Goal: Transaction & Acquisition: Purchase product/service

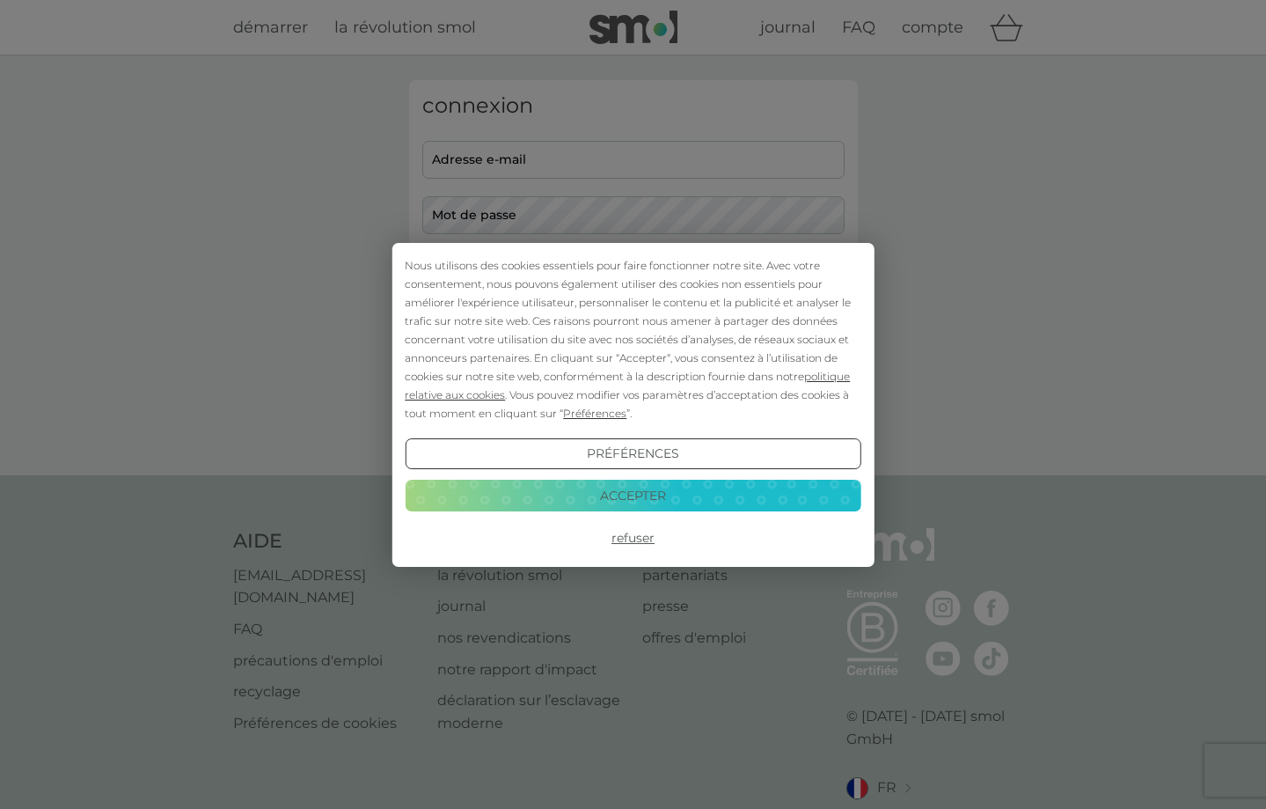
click at [648, 498] on button "Accepter" at bounding box center [633, 495] width 456 height 32
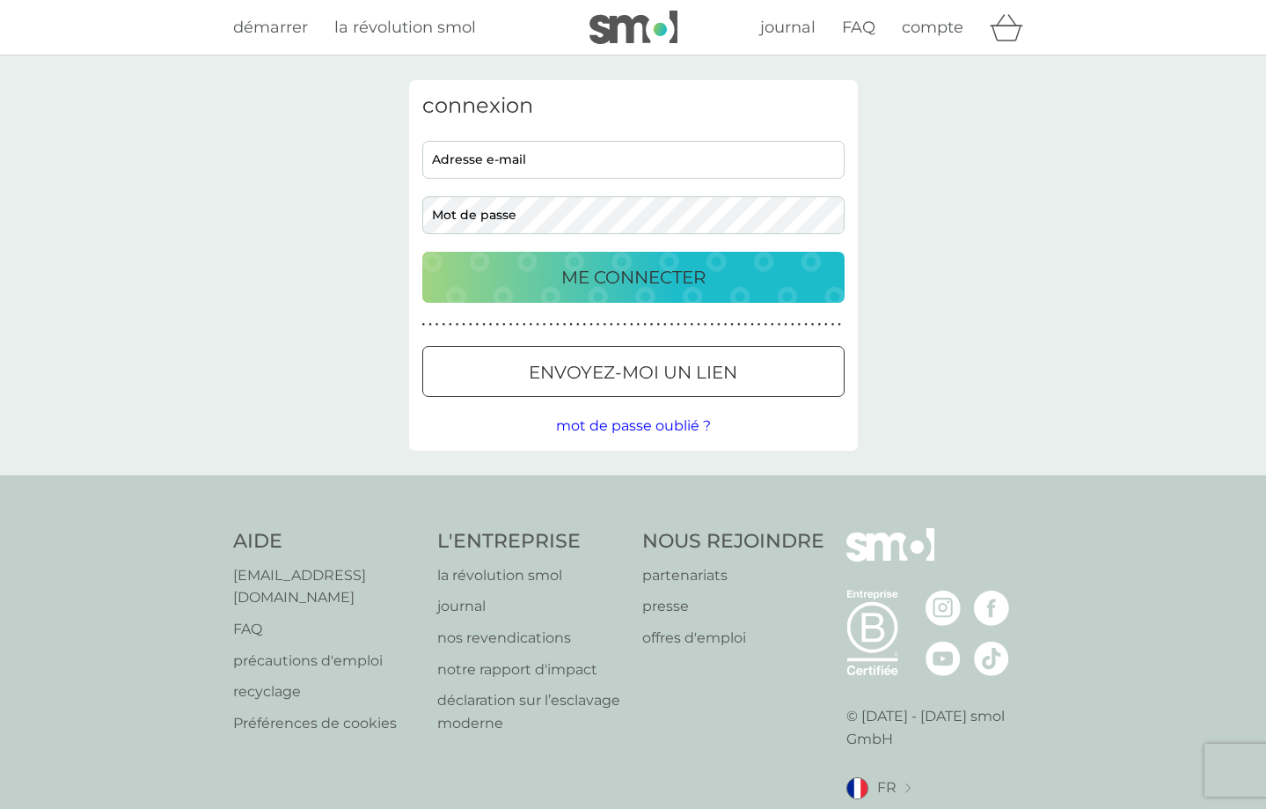
click at [560, 140] on div "connexion adresse e-mail mot de passe ME CONNECTER ● ● ● ● ● ● ● ● ● ● ● ● ● ● …" at bounding box center [633, 265] width 449 height 370
click at [545, 155] on input "adresse e-mail" at bounding box center [633, 160] width 422 height 38
type input "charlene.goury@laposte.net"
click at [572, 280] on p "ME CONNECTER" at bounding box center [633, 277] width 144 height 28
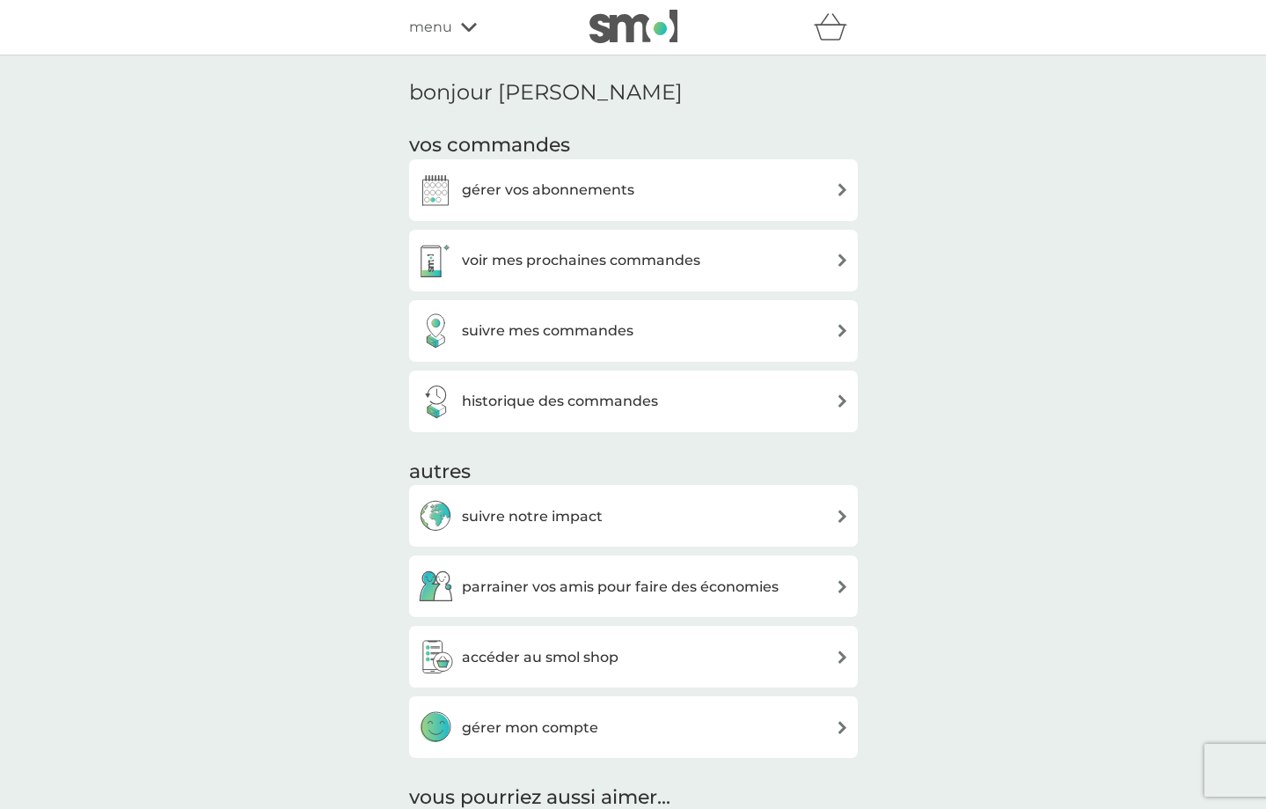
click at [507, 207] on div "gérer vos abonnements" at bounding box center [526, 189] width 216 height 35
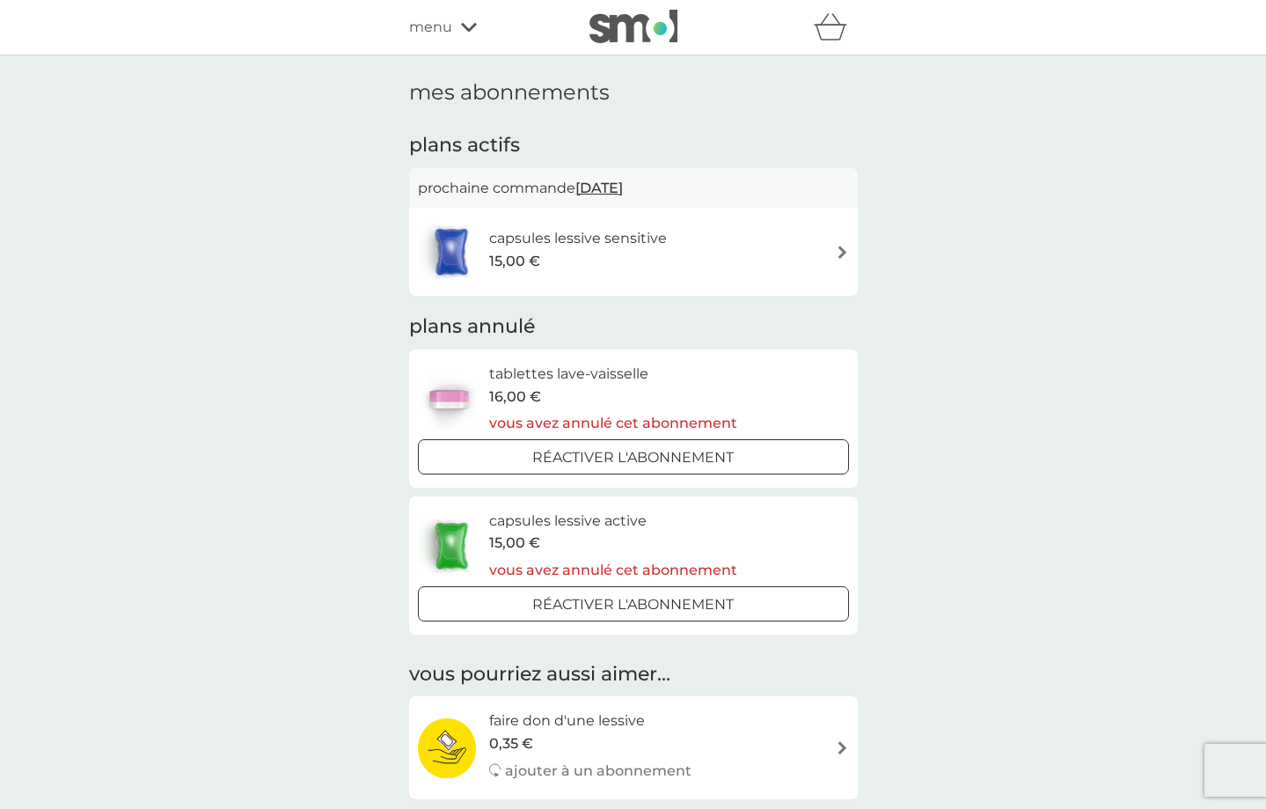
click at [768, 243] on div "capsules lessive sensitive 15,00 €" at bounding box center [633, 252] width 431 height 62
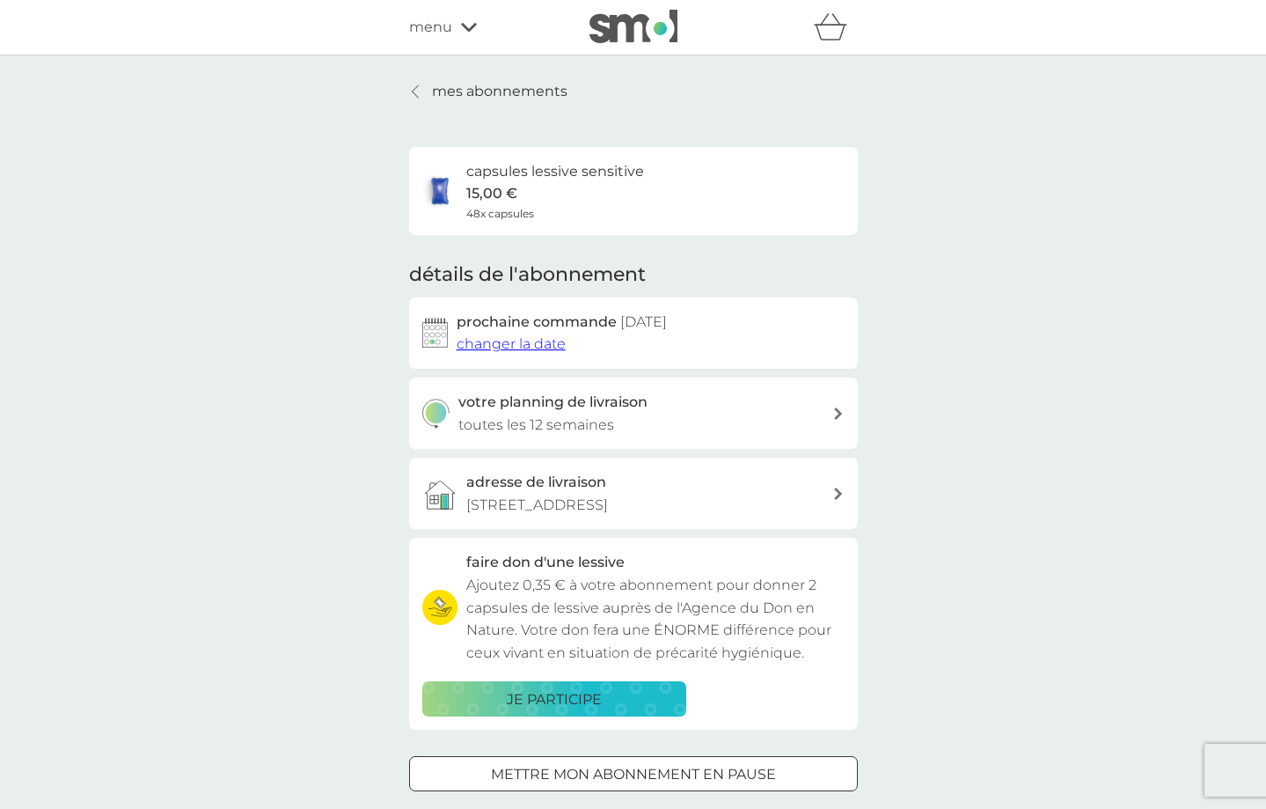
scroll to position [359, 0]
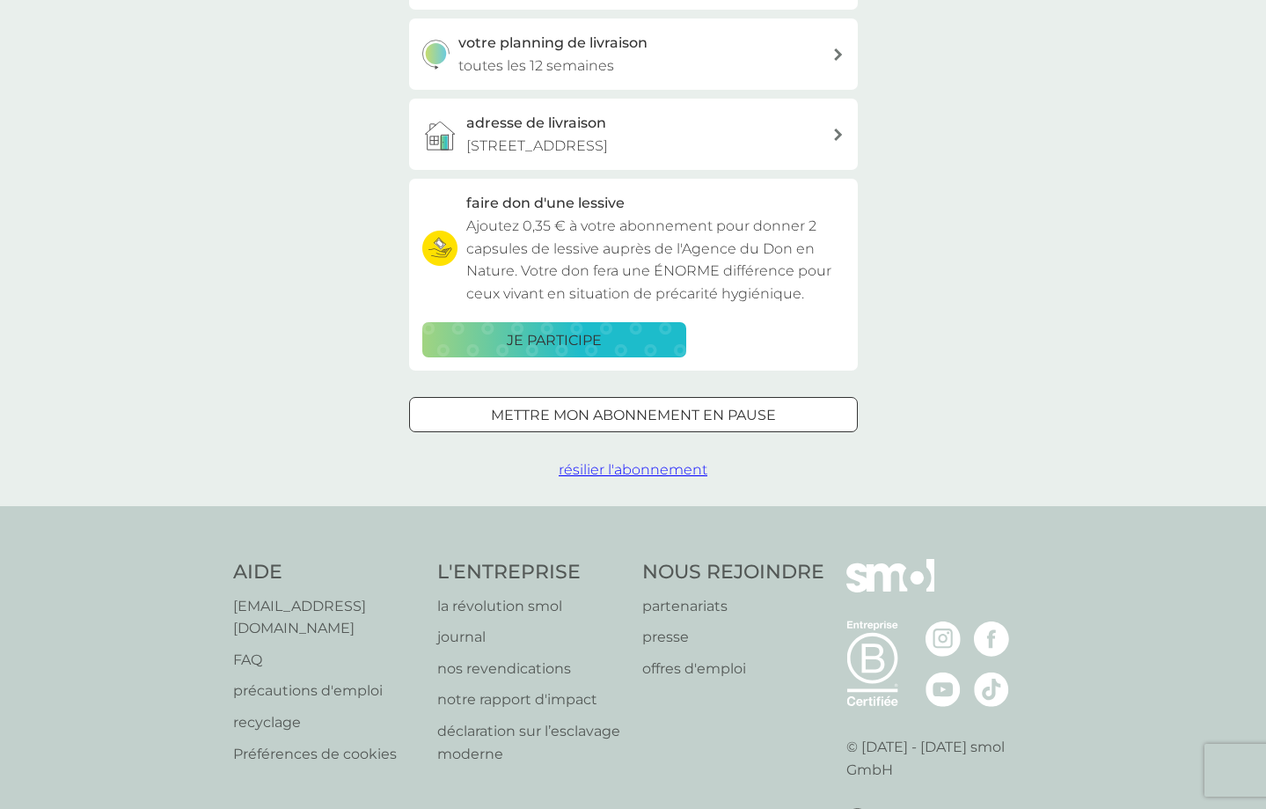
click at [633, 466] on span "résilier l'abonnement" at bounding box center [633, 469] width 149 height 17
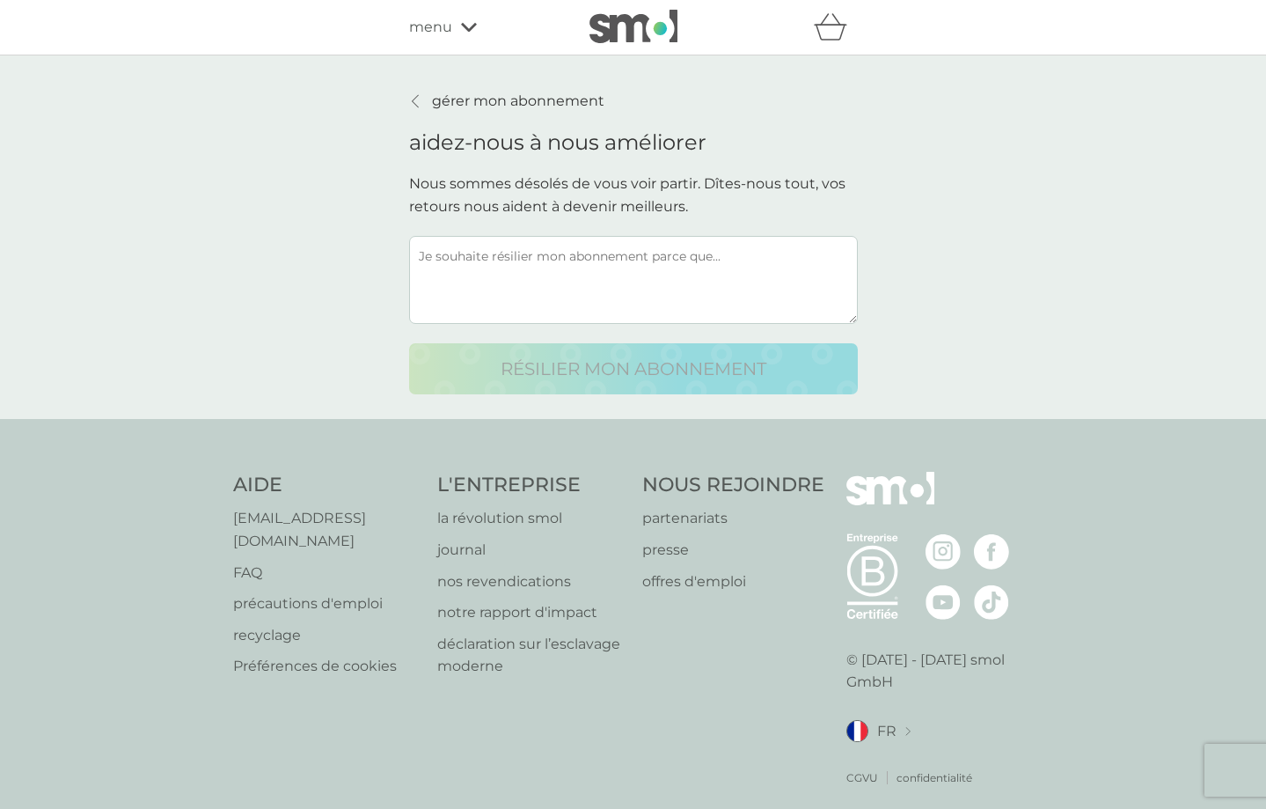
click at [598, 283] on textarea at bounding box center [633, 280] width 449 height 88
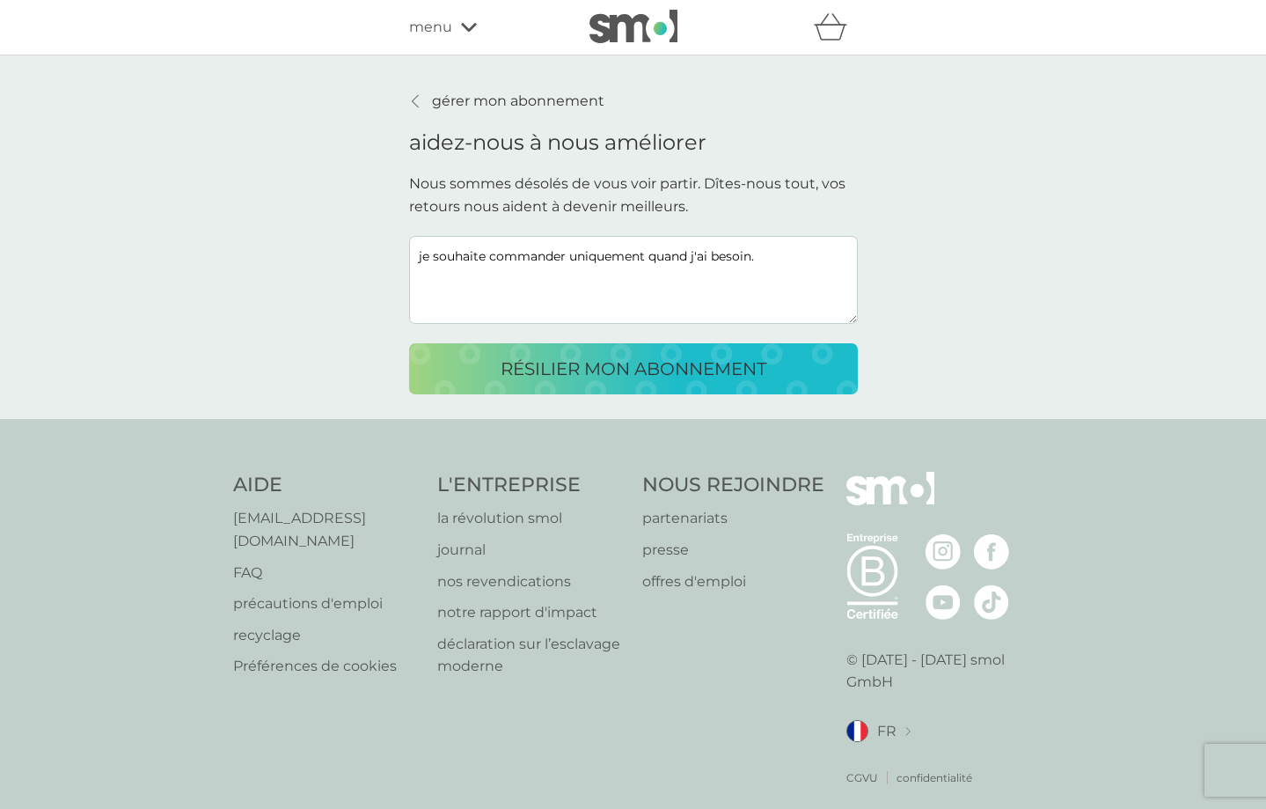
drag, startPoint x: 774, startPoint y: 267, endPoint x: 408, endPoint y: 241, distance: 366.9
click at [409, 241] on textarea "je souhaite commander uniquement quand j'ai besoin." at bounding box center [633, 280] width 449 height 88
type textarea "je souhaite commander uniquement quand j'ai besoin."
click at [637, 374] on p "résilier mon abonnement" at bounding box center [634, 369] width 266 height 28
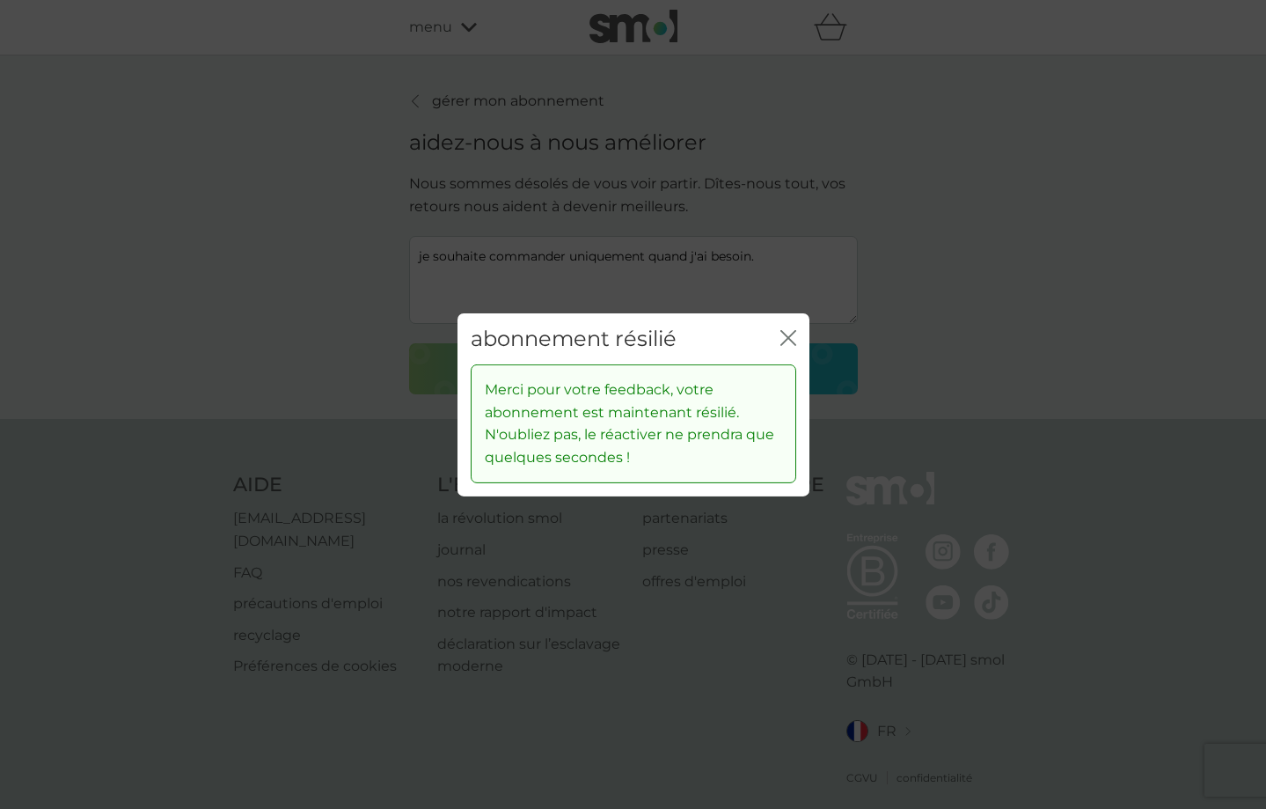
click at [783, 339] on icon "fermer" at bounding box center [788, 337] width 16 height 16
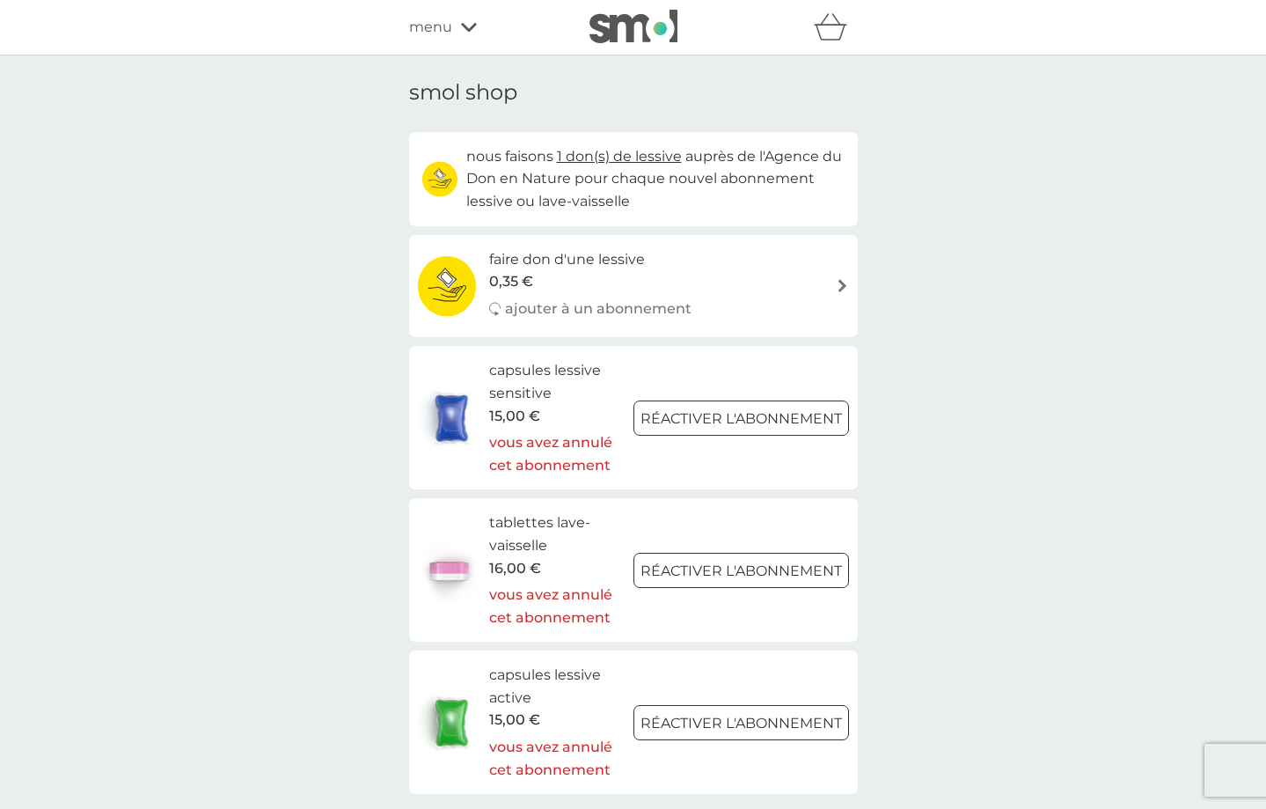
click at [472, 23] on icon at bounding box center [469, 27] width 16 height 11
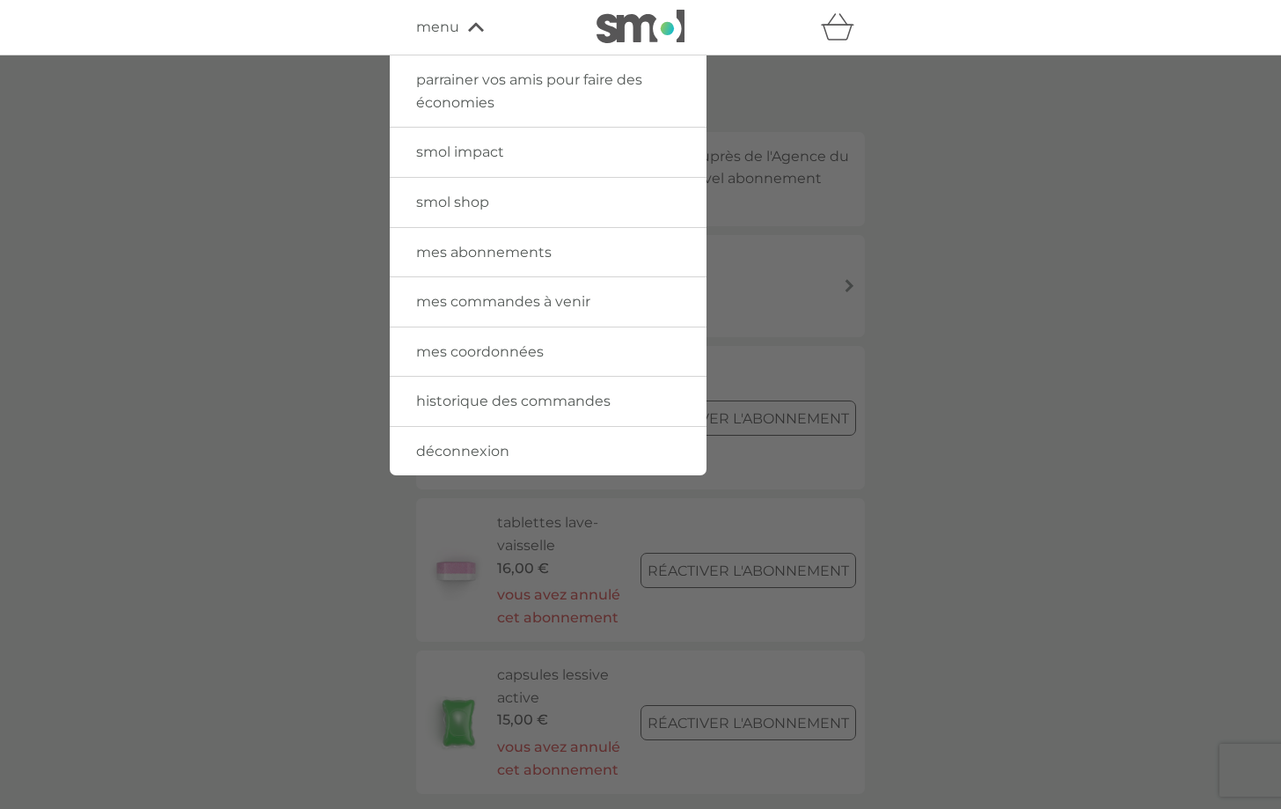
click at [478, 454] on span "déconnexion" at bounding box center [462, 451] width 93 height 17
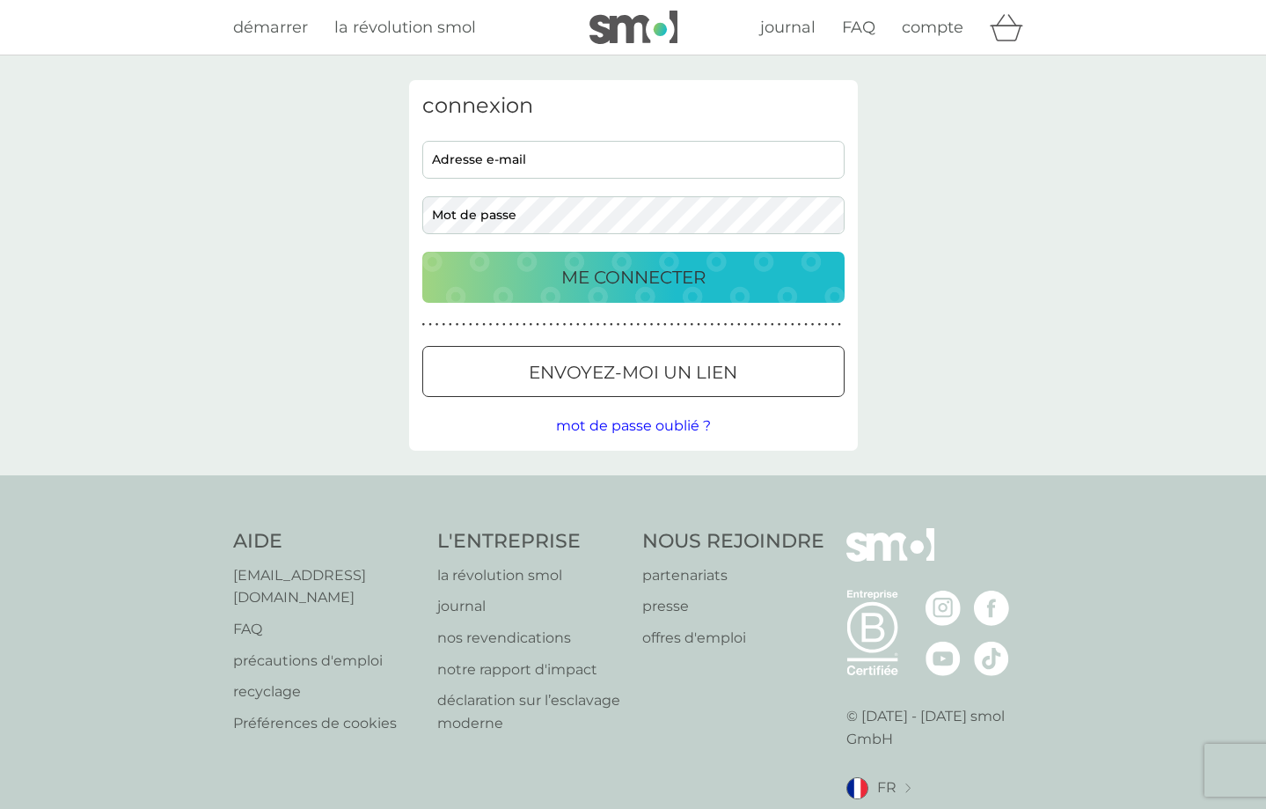
click at [562, 160] on input "adresse e-mail" at bounding box center [633, 160] width 422 height 38
type input "charlenegoury@laposte.net"
click at [615, 290] on p "ME CONNECTER" at bounding box center [633, 277] width 144 height 28
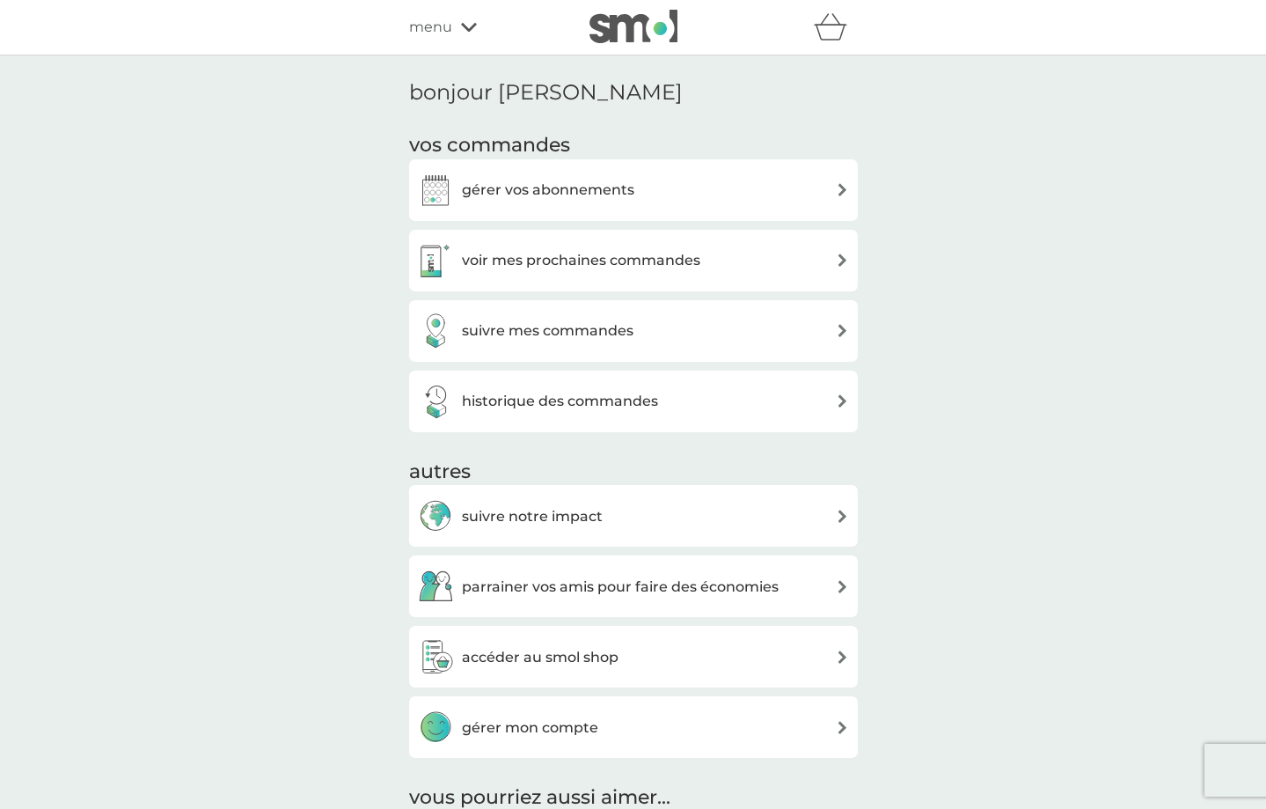
click at [666, 183] on div "gérer vos abonnements" at bounding box center [633, 189] width 431 height 35
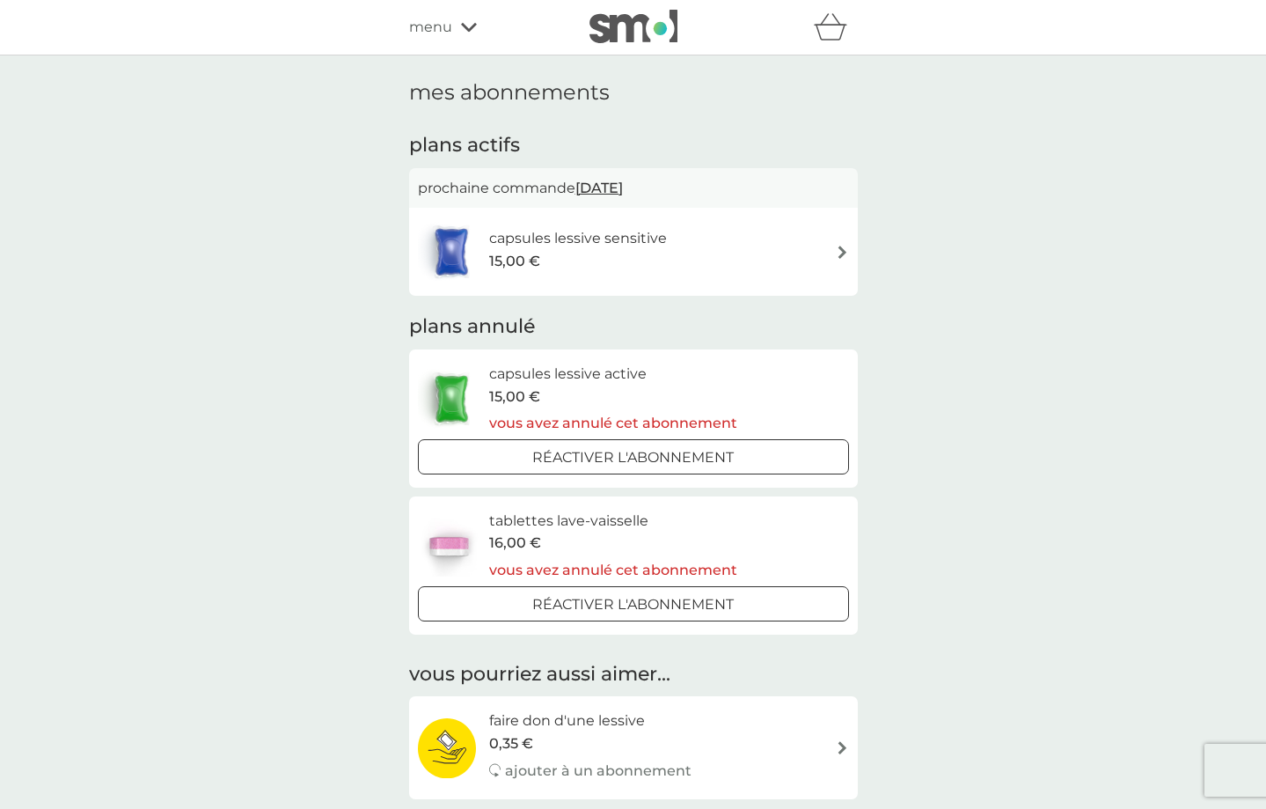
click at [664, 247] on h6 "capsules lessive sensitive" at bounding box center [578, 238] width 178 height 23
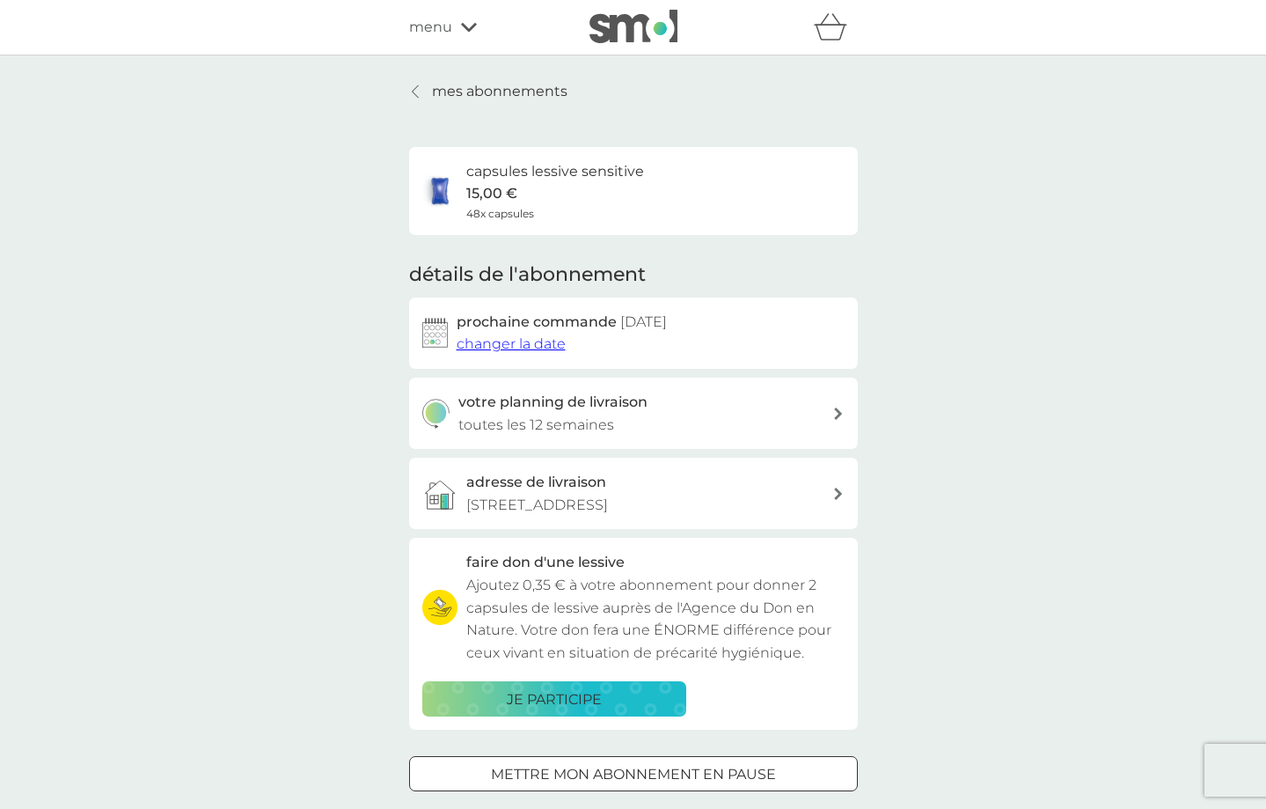
scroll to position [449, 0]
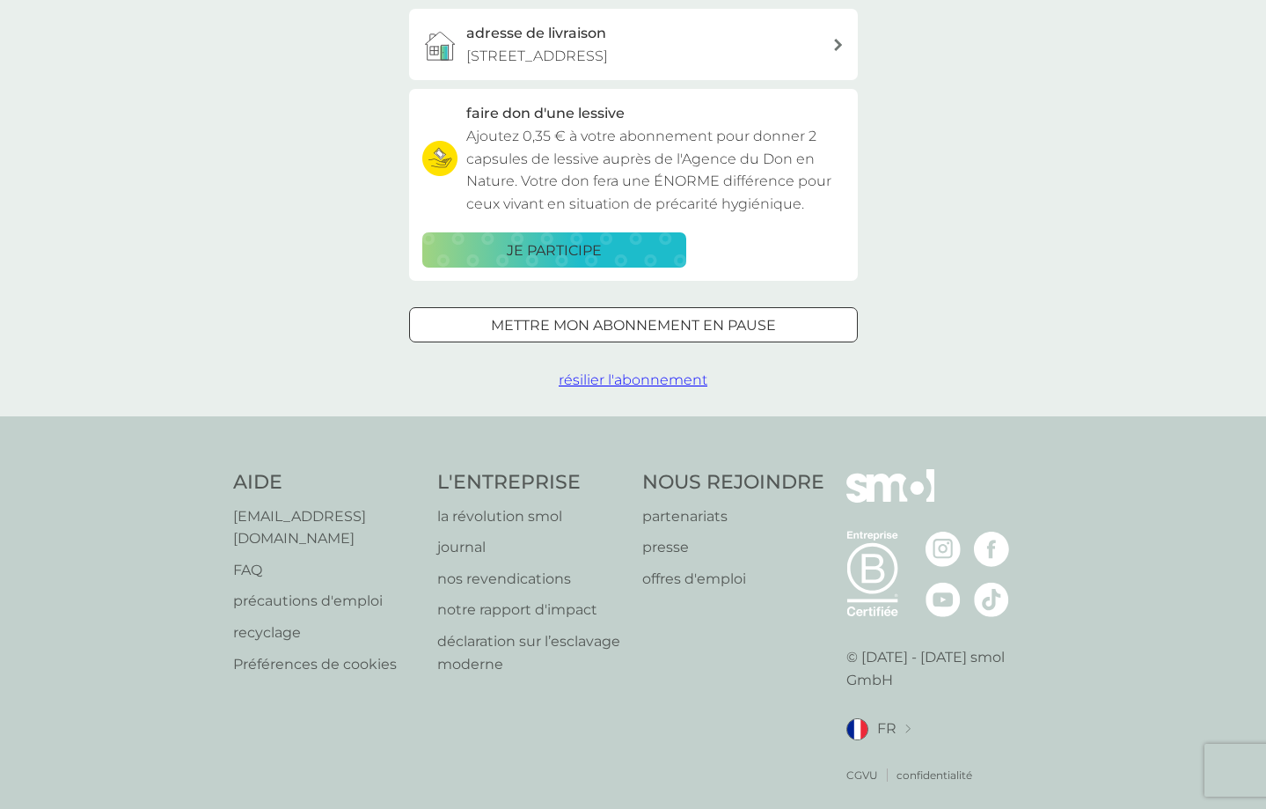
click at [609, 380] on span "résilier l'abonnement" at bounding box center [633, 379] width 149 height 17
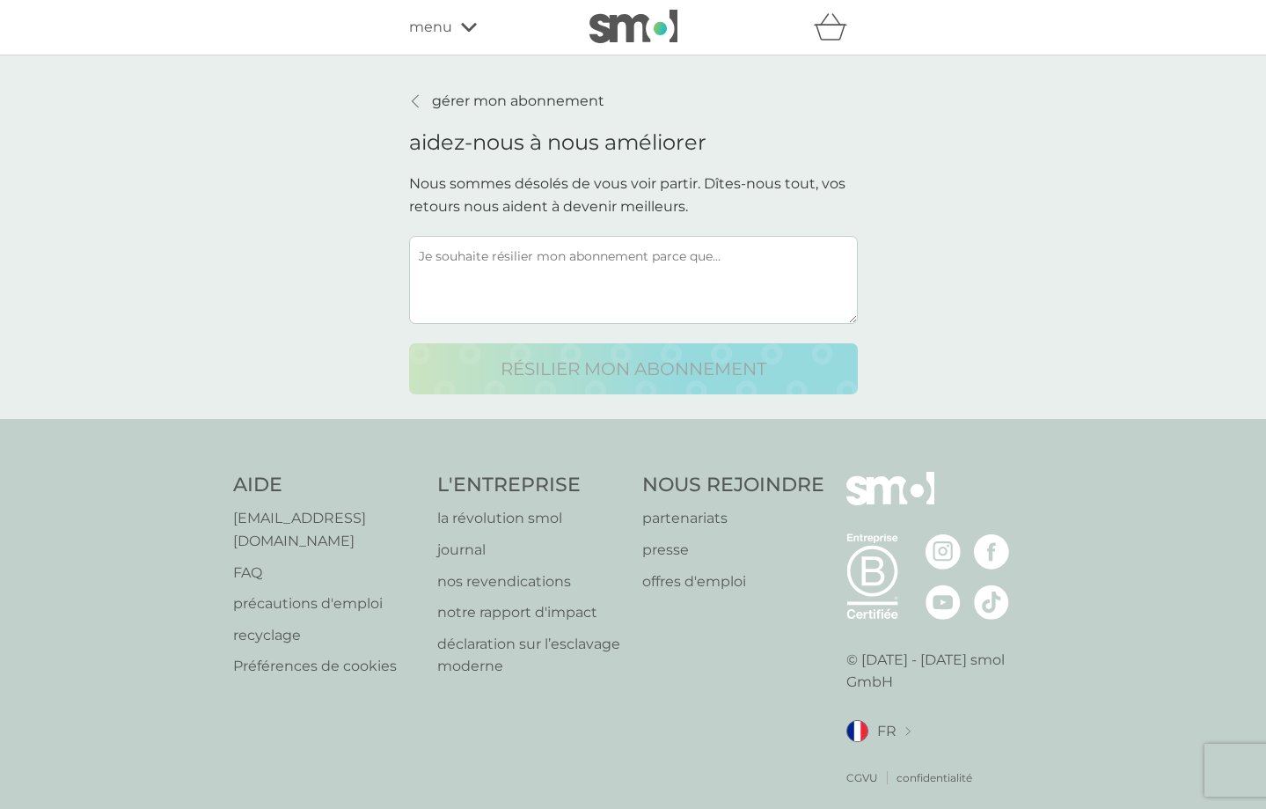
click at [485, 246] on textarea at bounding box center [633, 280] width 449 height 88
paste textarea "je souhaite commander uniquement quand j'ai besoin."
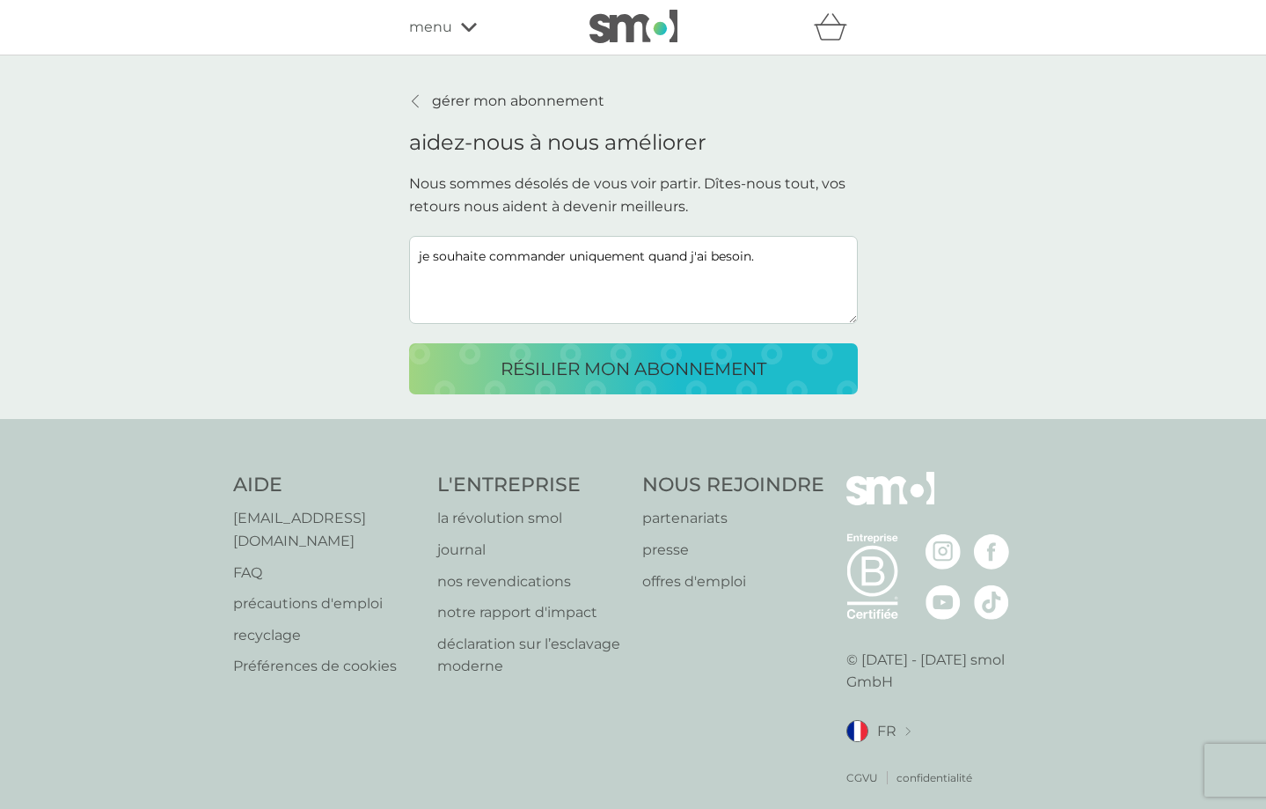
type textarea "je souhaite commander uniquement quand j'ai besoin."
click at [523, 349] on button "résilier mon abonnement" at bounding box center [633, 368] width 449 height 51
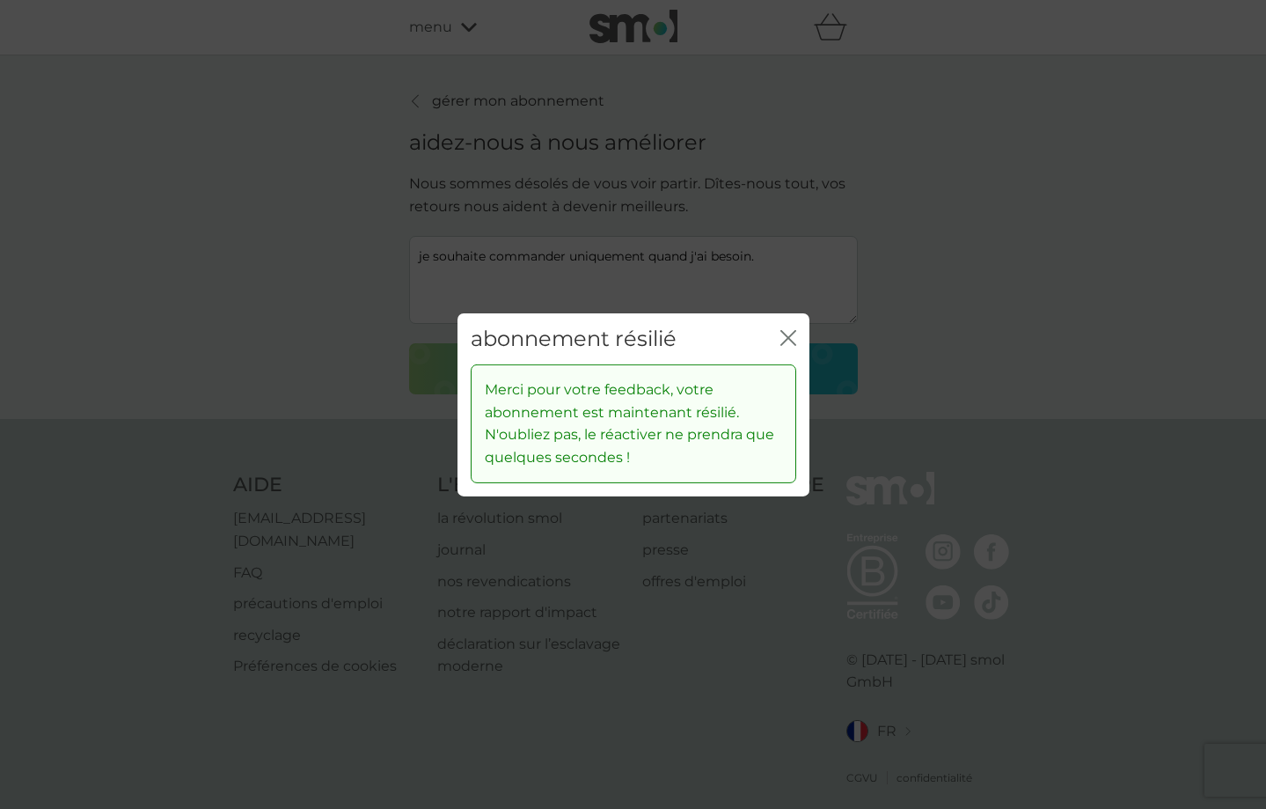
click at [794, 340] on icon "fermer" at bounding box center [788, 337] width 16 height 16
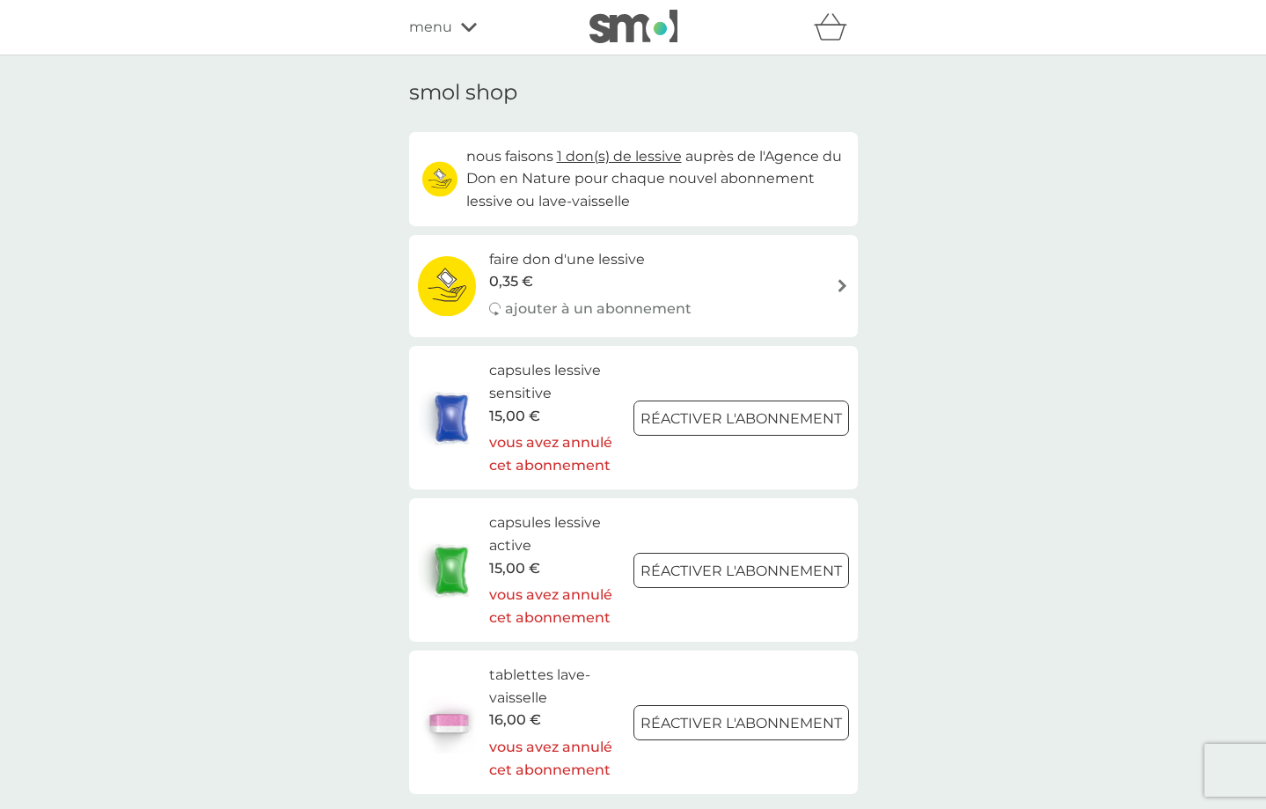
click at [442, 23] on span "menu" at bounding box center [430, 27] width 43 height 23
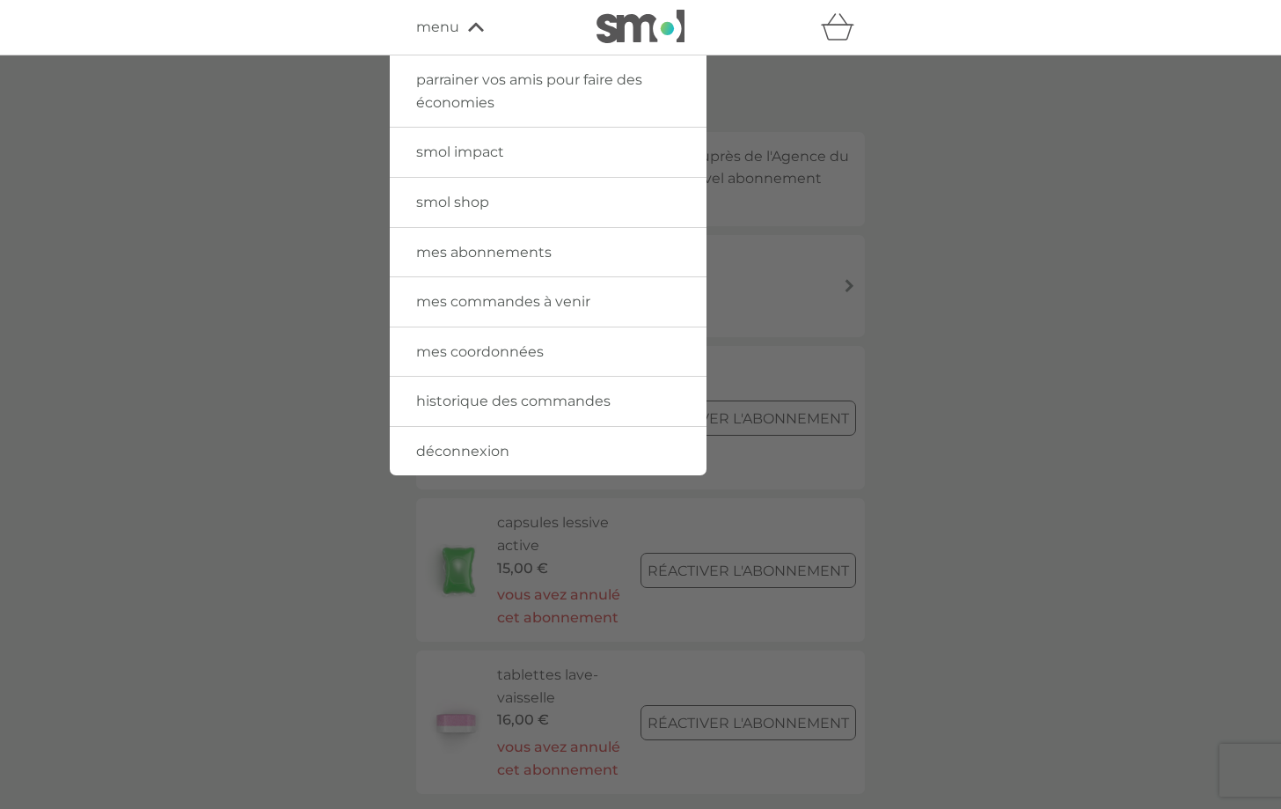
click at [464, 449] on span "déconnexion" at bounding box center [462, 451] width 93 height 17
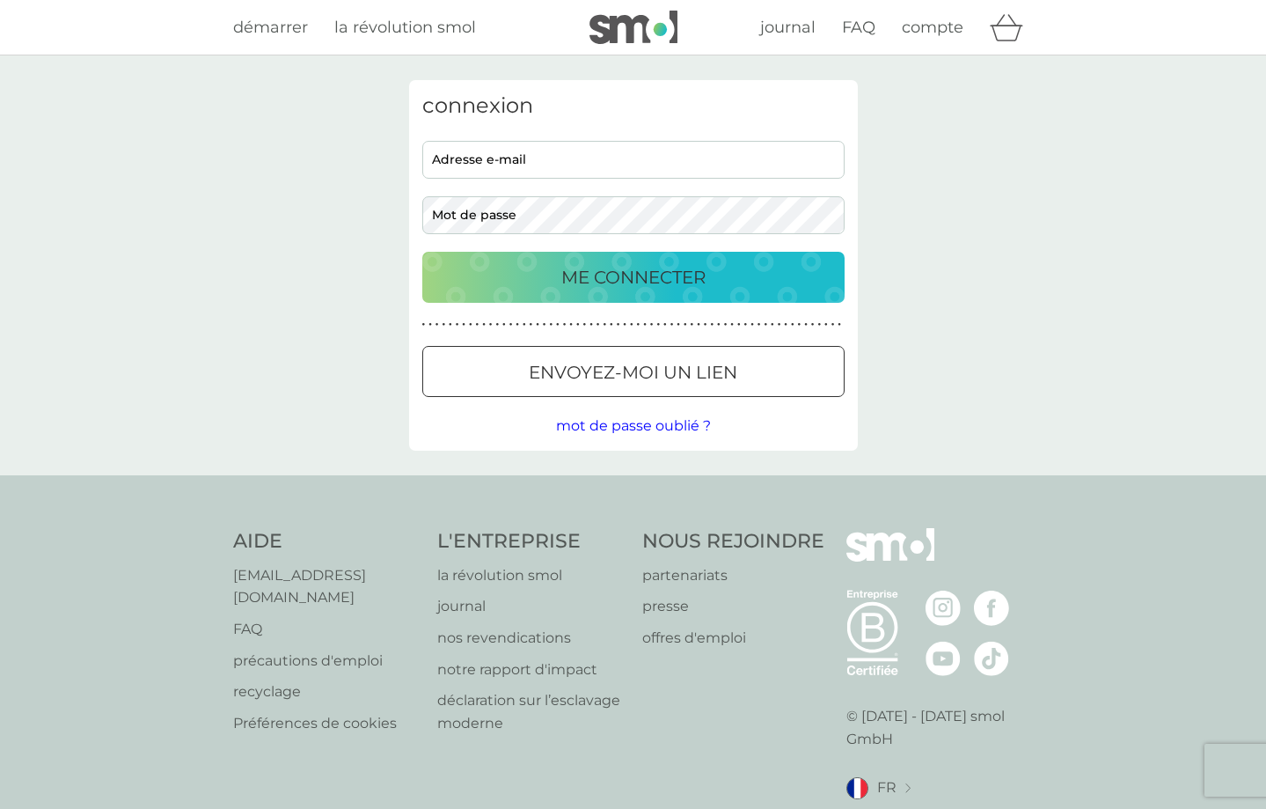
click at [598, 163] on input "adresse e-mail" at bounding box center [633, 160] width 422 height 38
type input "chaton_atchoum@hotmail.com"
click at [567, 285] on p "ME CONNECTER" at bounding box center [633, 277] width 144 height 28
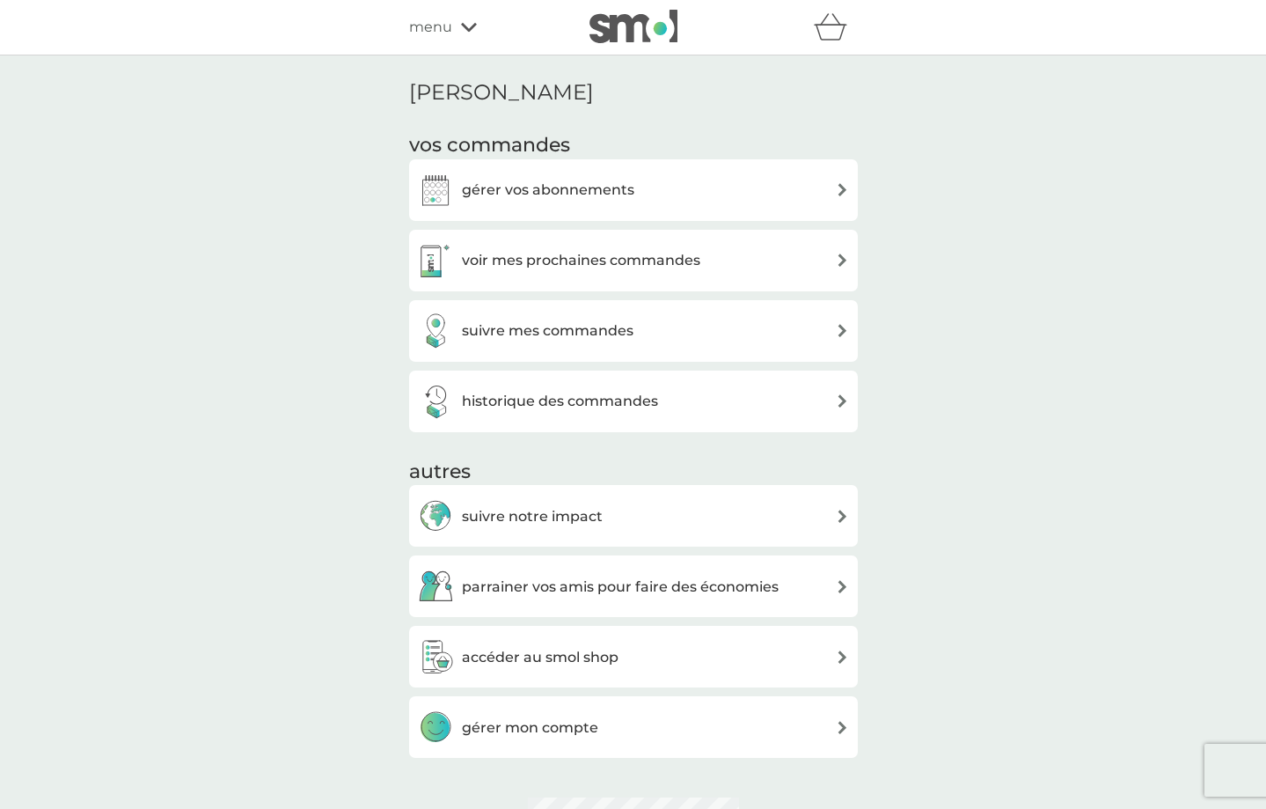
click at [492, 187] on h3 "gérer vos abonnements" at bounding box center [548, 190] width 172 height 23
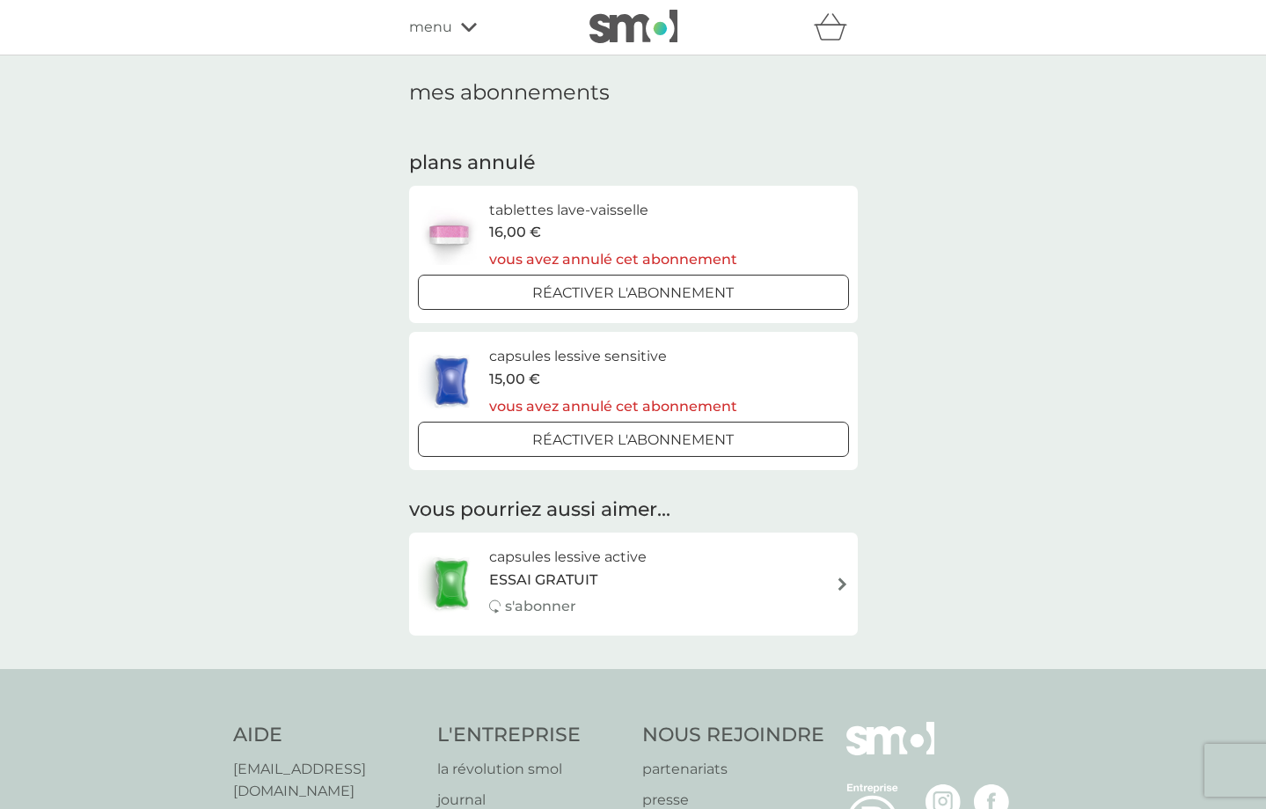
click at [438, 19] on span "menu" at bounding box center [430, 27] width 43 height 23
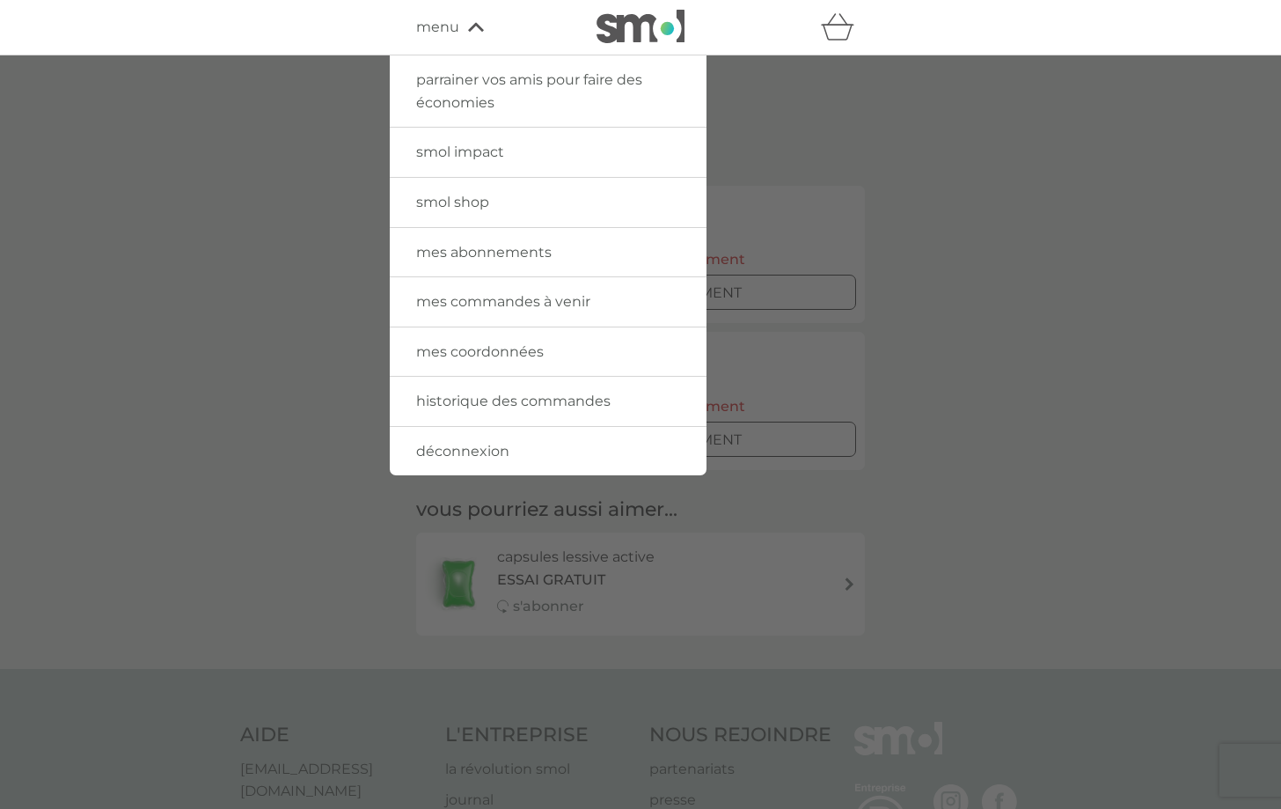
click at [237, 499] on div at bounding box center [640, 459] width 1281 height 809
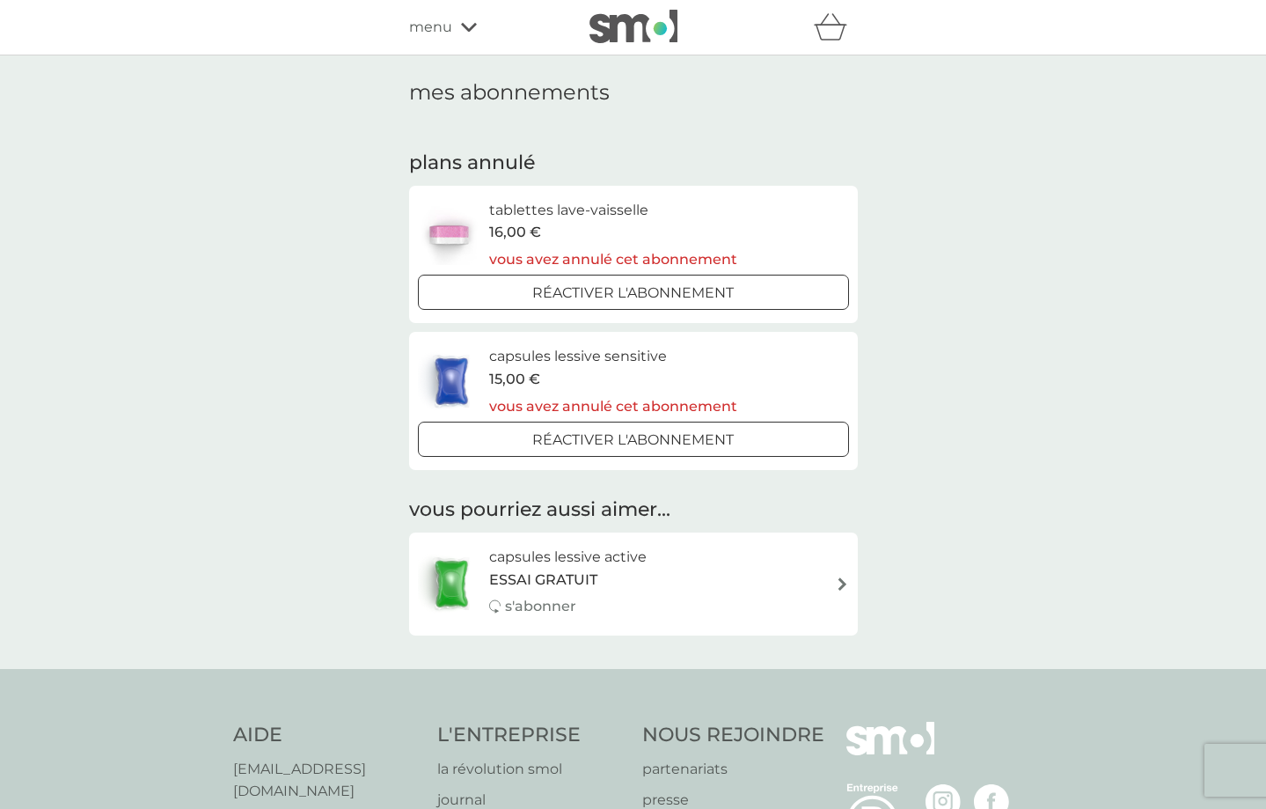
click at [551, 585] on span "ESSAI GRATUIT" at bounding box center [543, 579] width 108 height 23
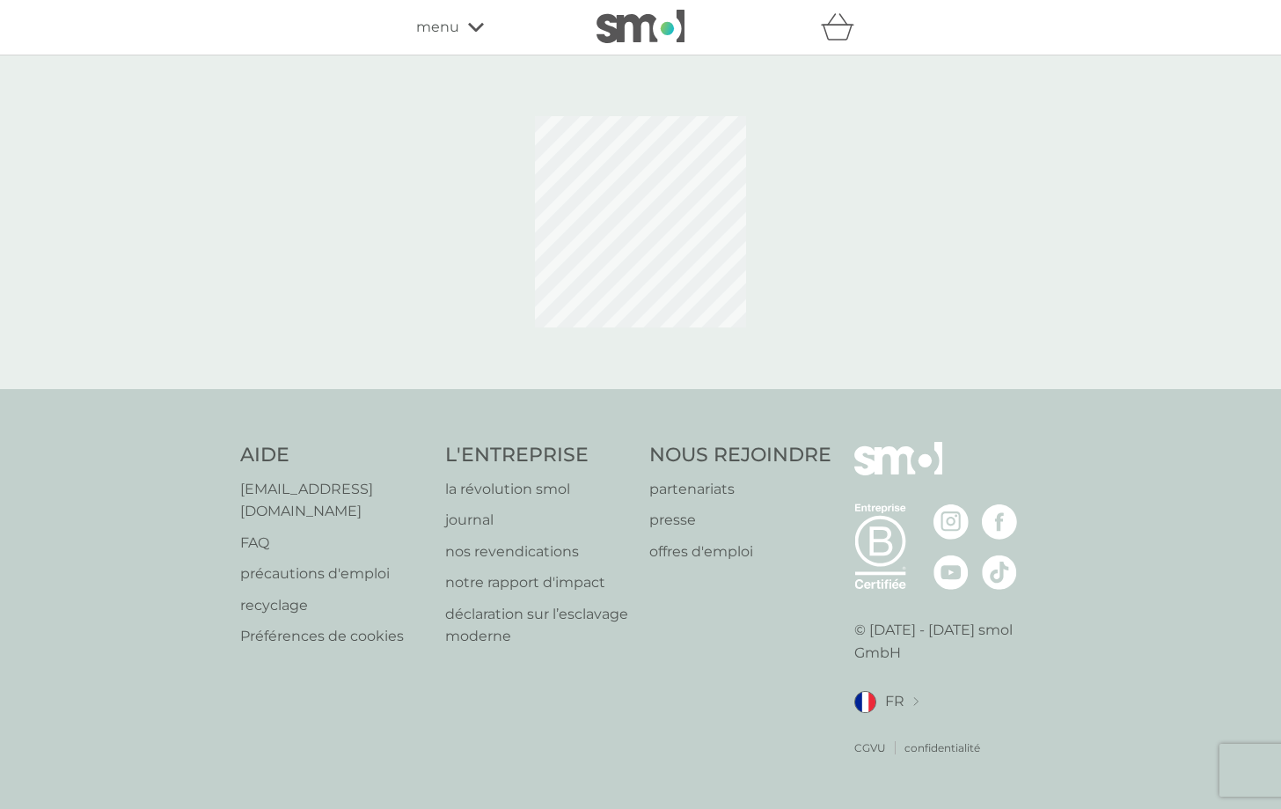
select select "84"
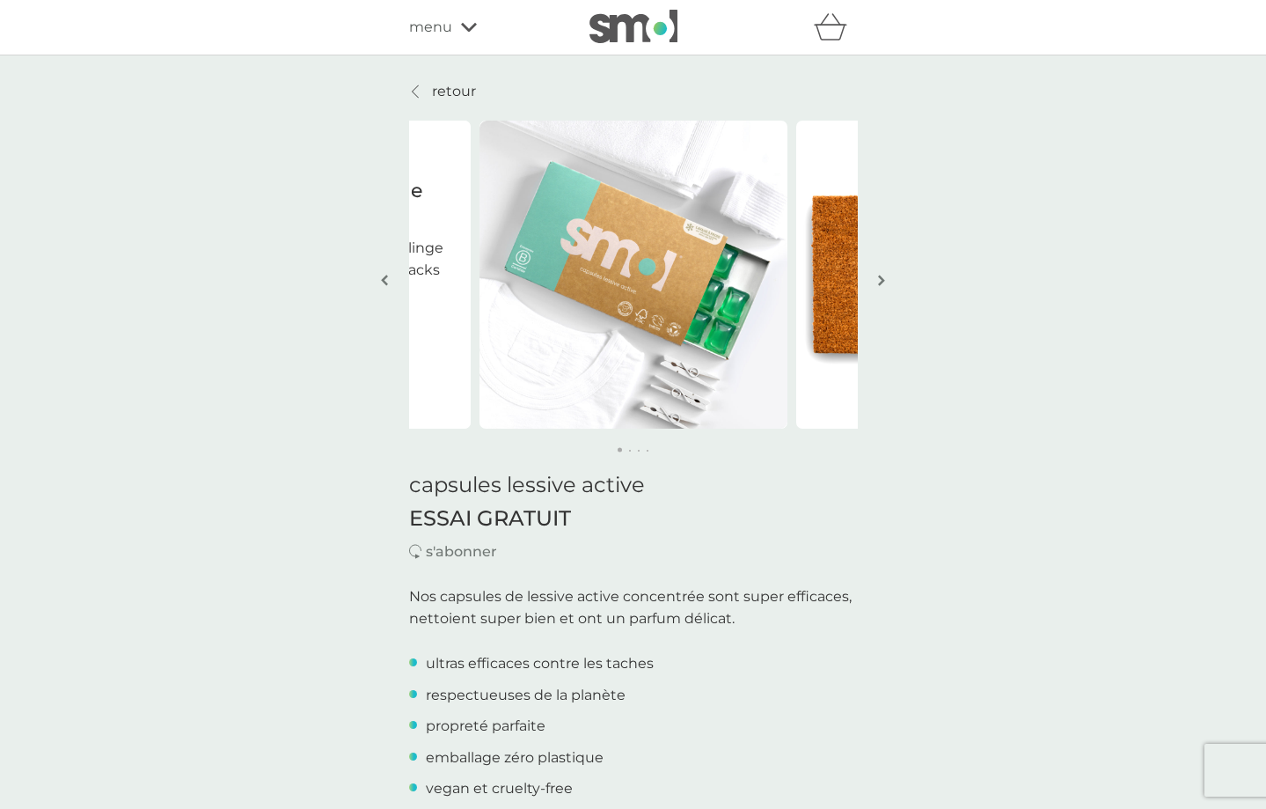
click at [442, 32] on span "menu" at bounding box center [430, 27] width 43 height 23
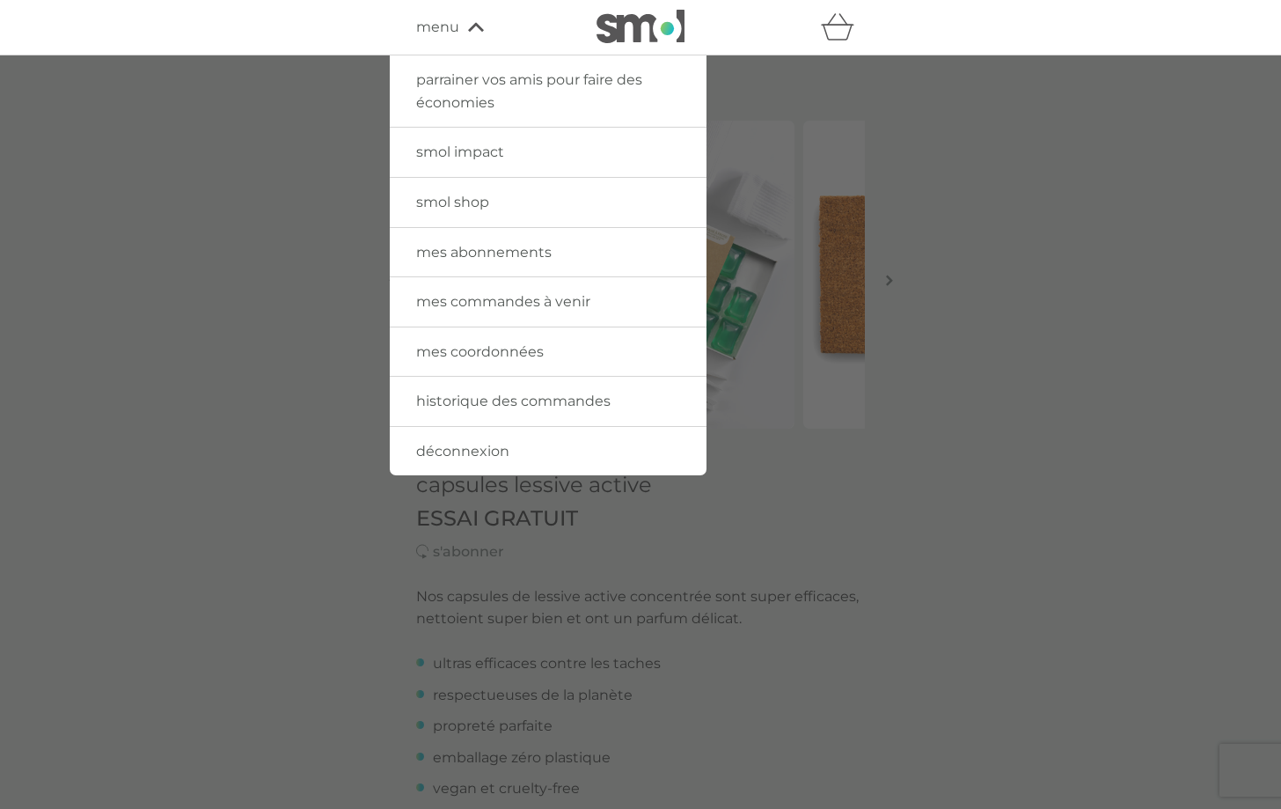
click at [496, 453] on span "déconnexion" at bounding box center [462, 451] width 93 height 17
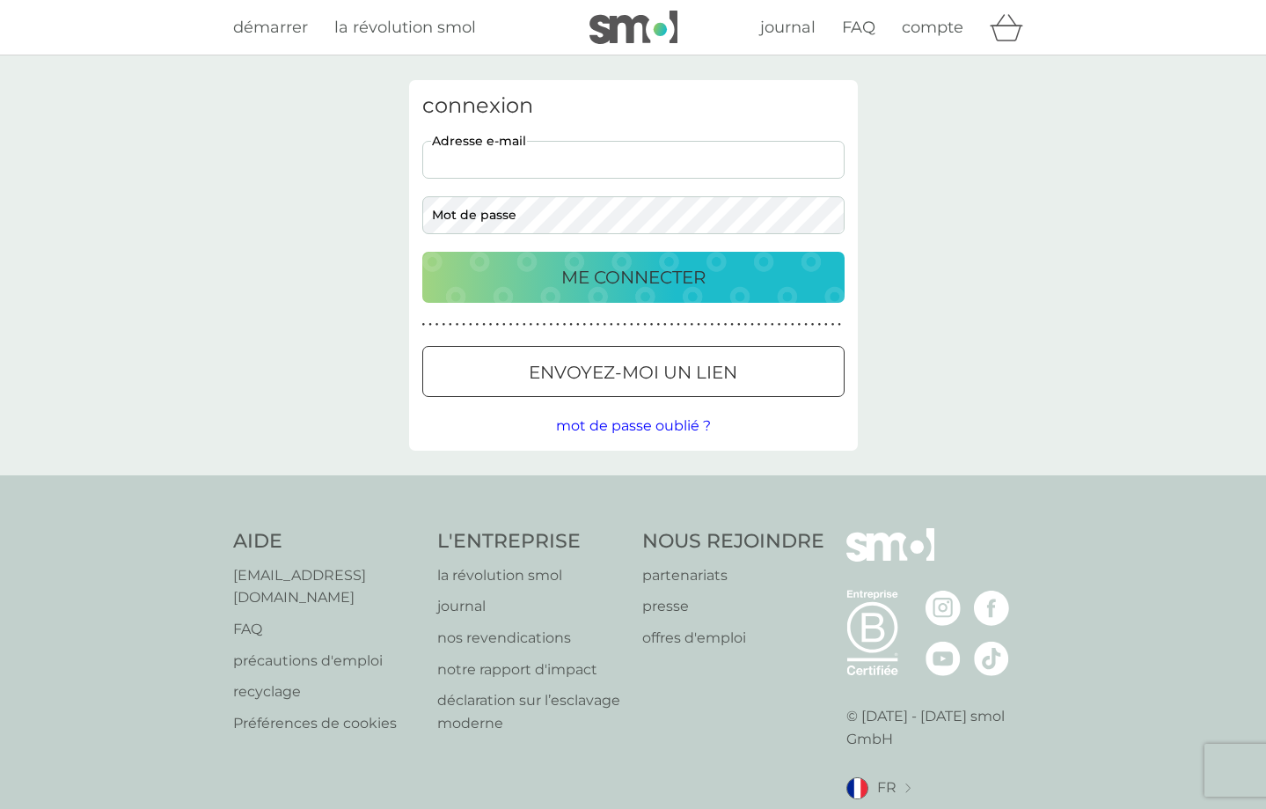
click at [485, 163] on input "adresse e-mail" at bounding box center [633, 160] width 422 height 38
type input "contact@lafrenchcrevette.com"
click at [540, 296] on button "ME CONNECTER" at bounding box center [633, 277] width 422 height 51
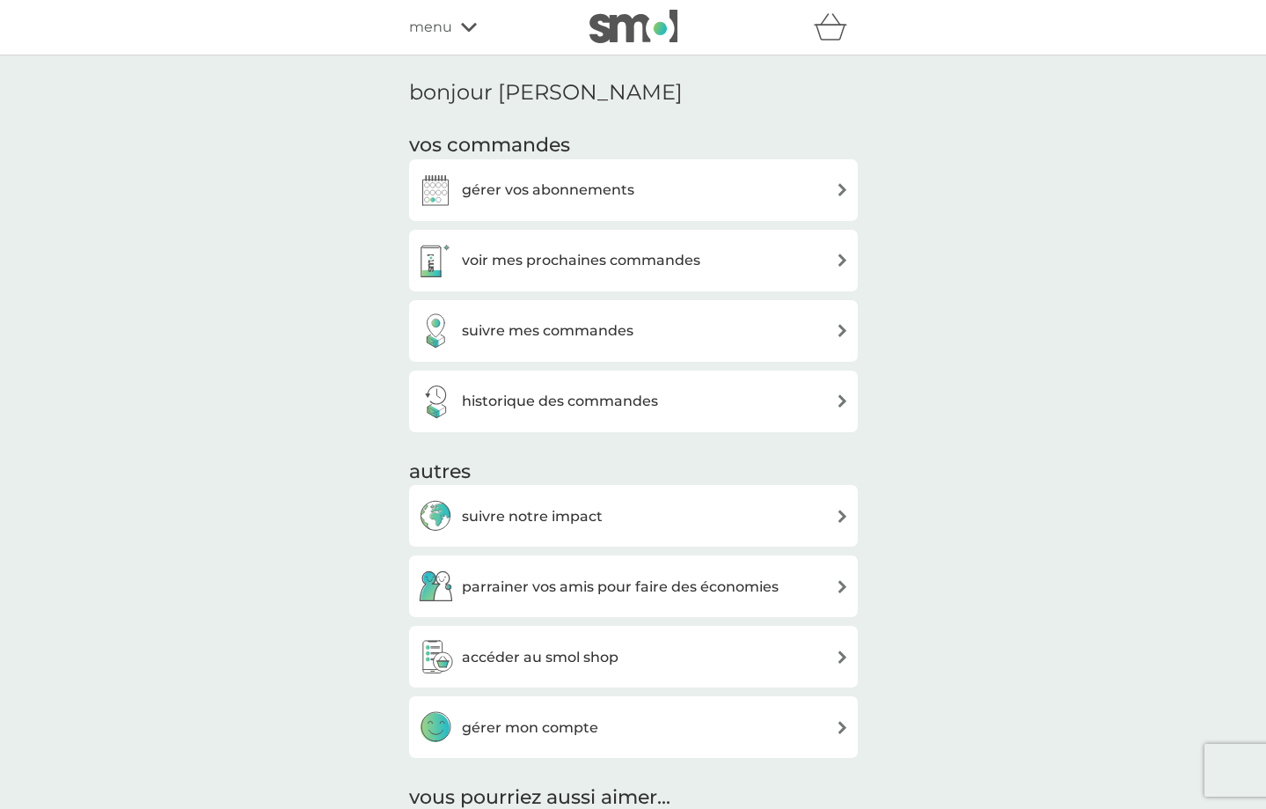
click at [591, 194] on h3 "gérer vos abonnements" at bounding box center [548, 190] width 172 height 23
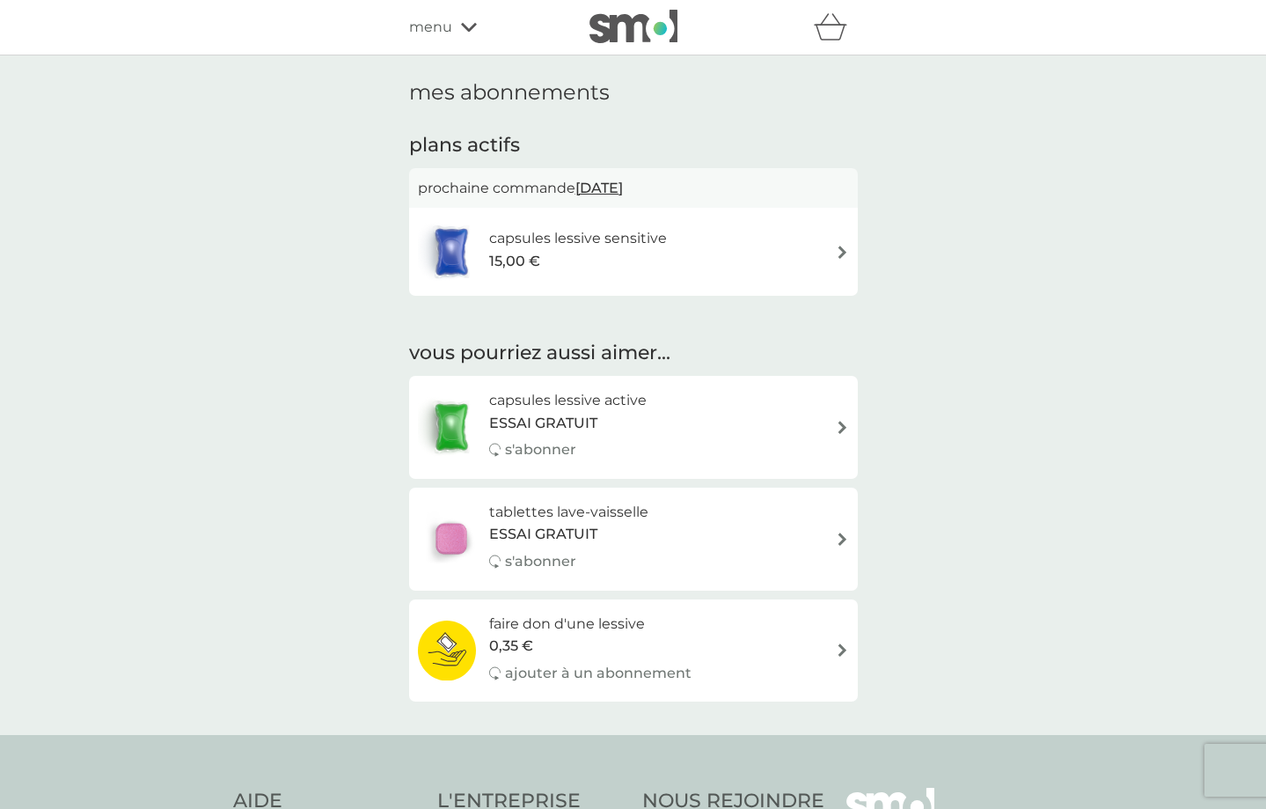
click at [641, 262] on div "15,00 €" at bounding box center [578, 261] width 178 height 23
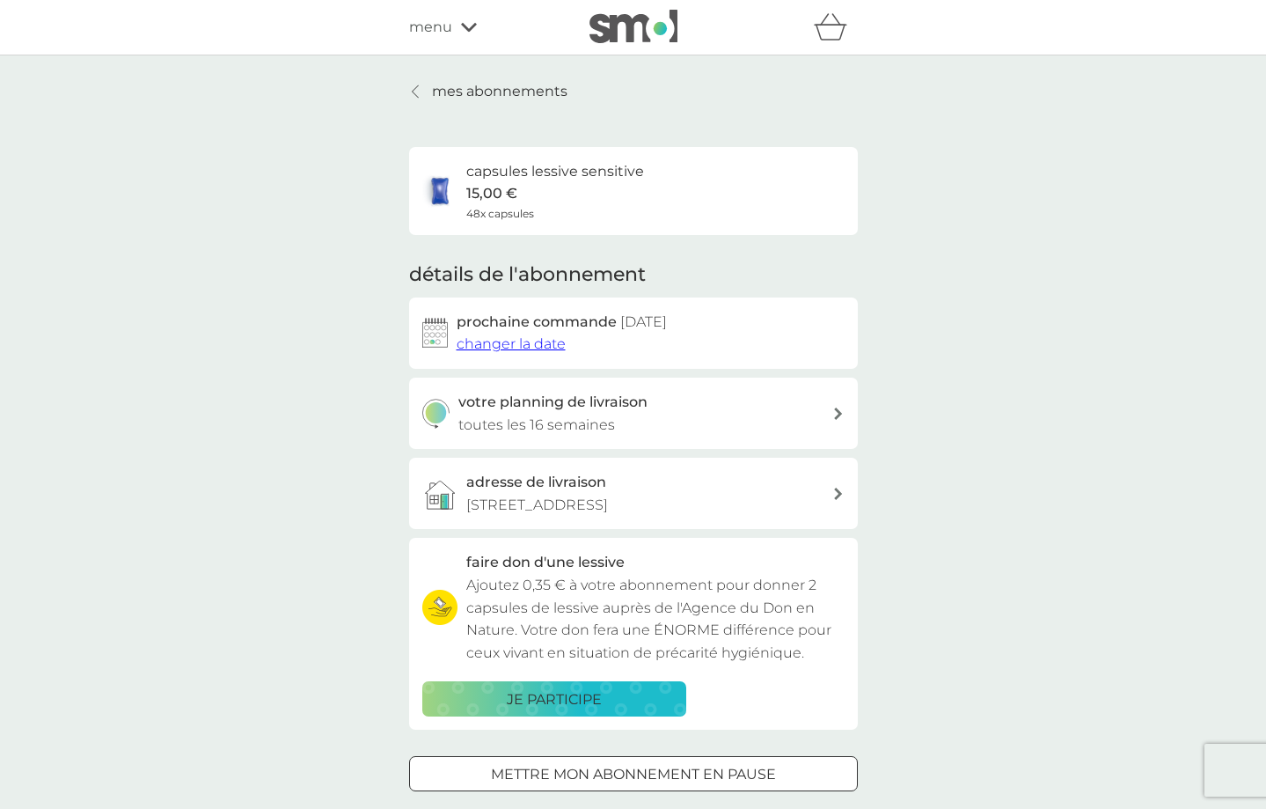
scroll to position [449, 0]
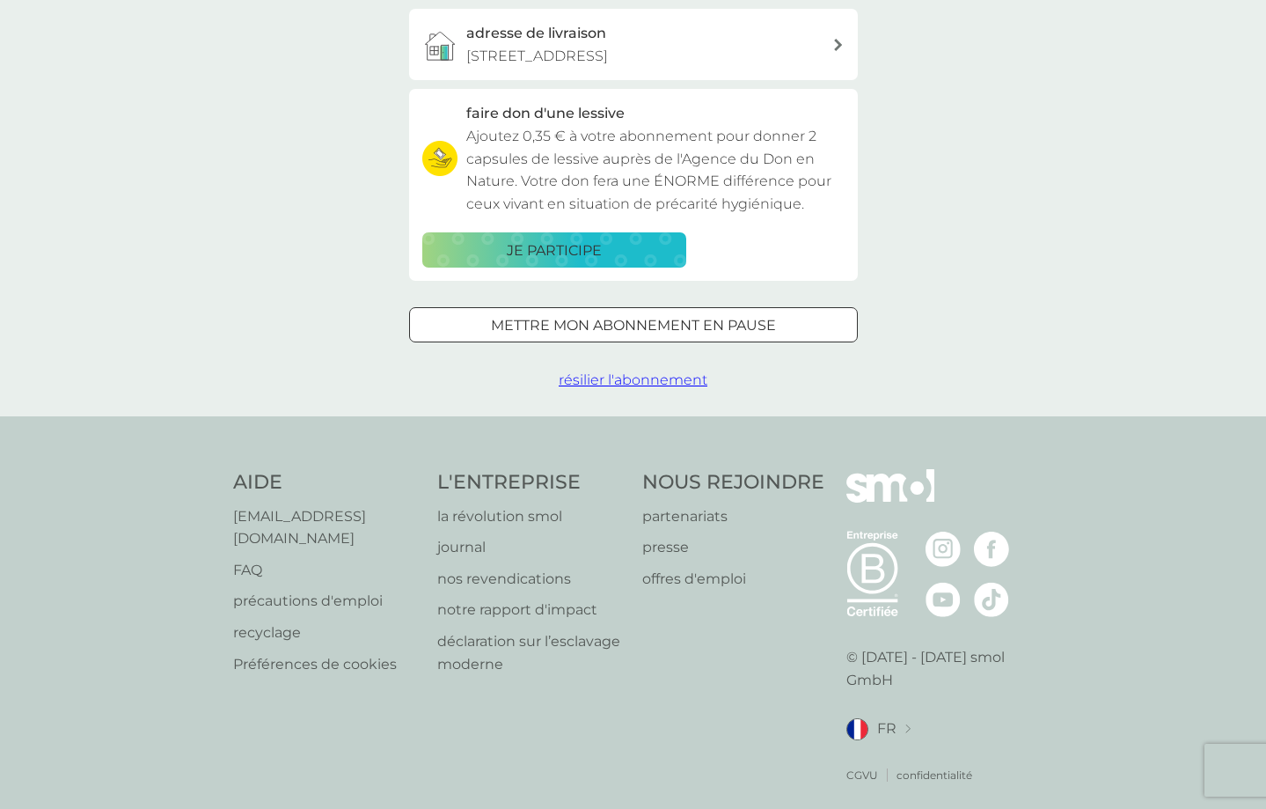
click at [652, 384] on span "résilier l'abonnement" at bounding box center [633, 379] width 149 height 17
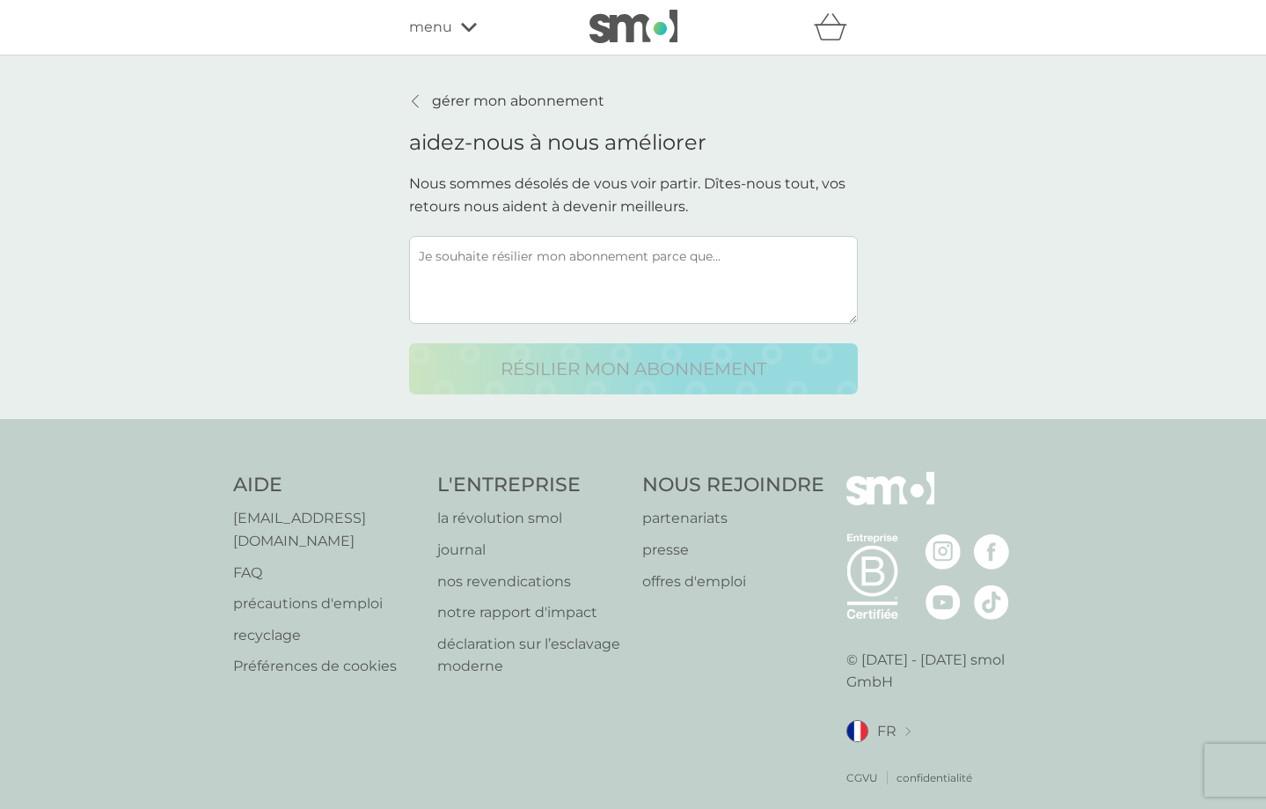
click at [536, 251] on textarea at bounding box center [633, 280] width 449 height 88
paste textarea "je souhaite commander uniquement quand j'ai besoin."
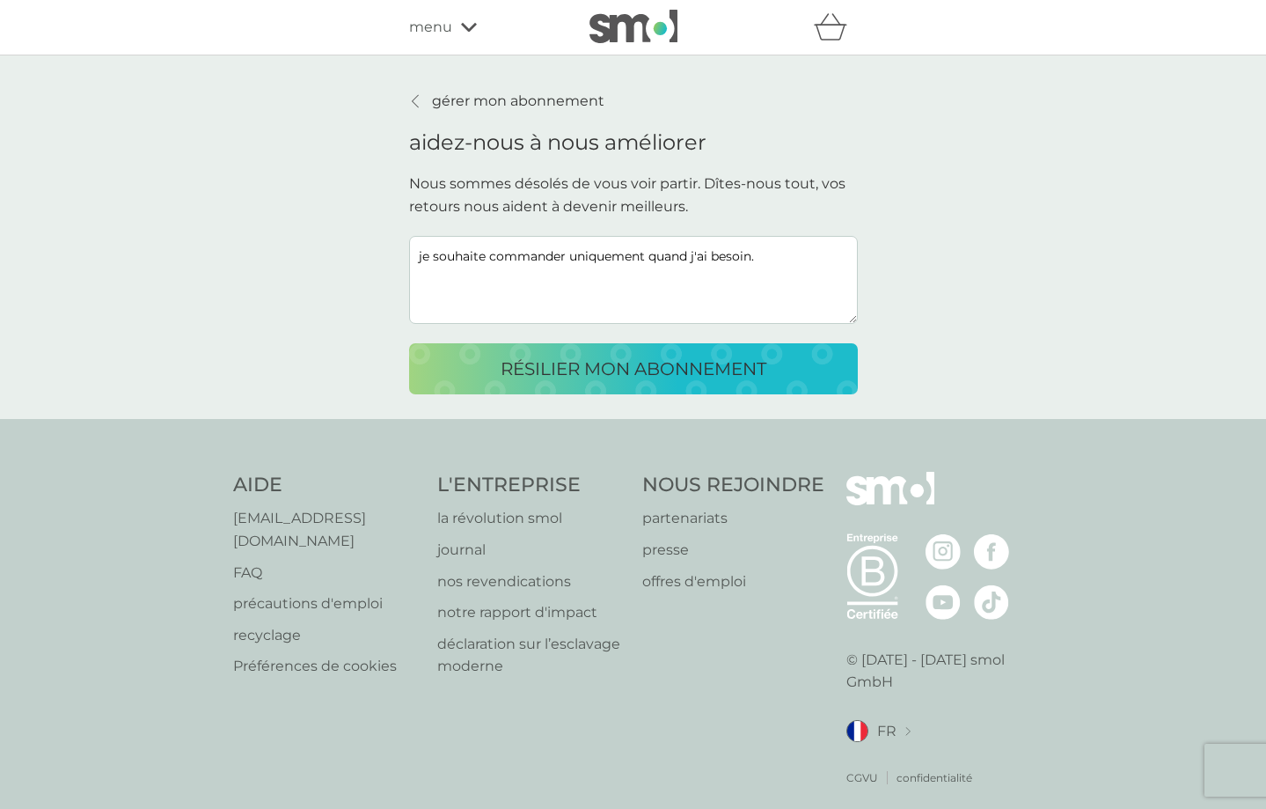
type textarea "je souhaite commander uniquement quand j'ai besoin."
click at [560, 369] on p "résilier mon abonnement" at bounding box center [634, 369] width 266 height 28
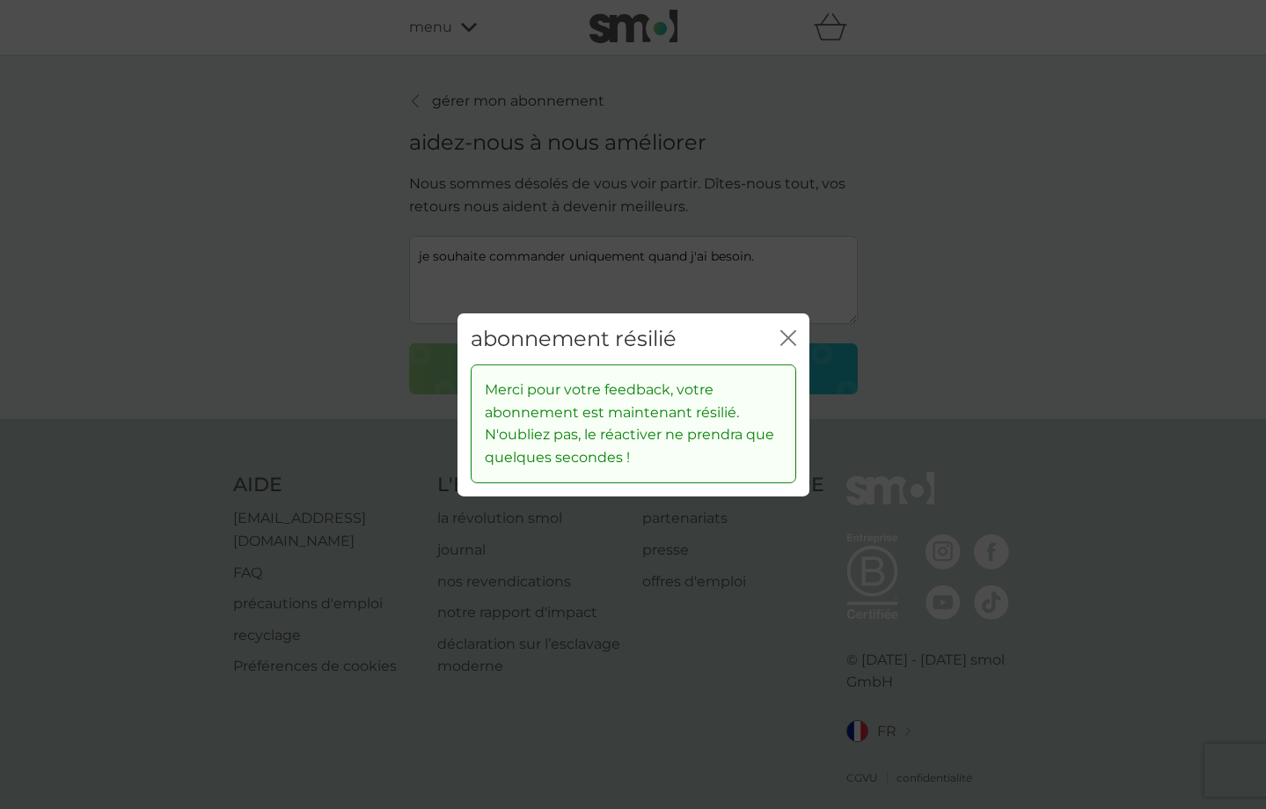
click at [791, 338] on icon "fermer" at bounding box center [788, 337] width 16 height 16
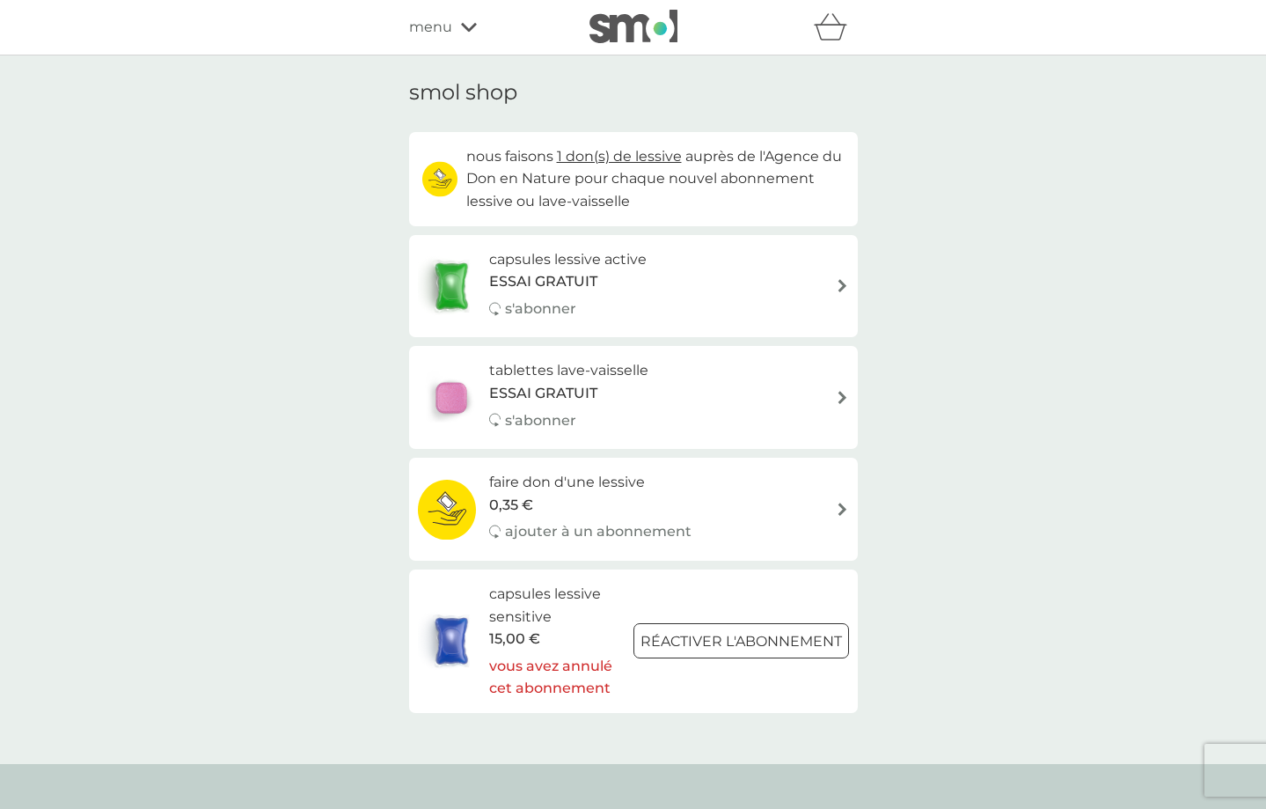
click at [611, 399] on div "ESSAI GRATUIT" at bounding box center [568, 393] width 159 height 23
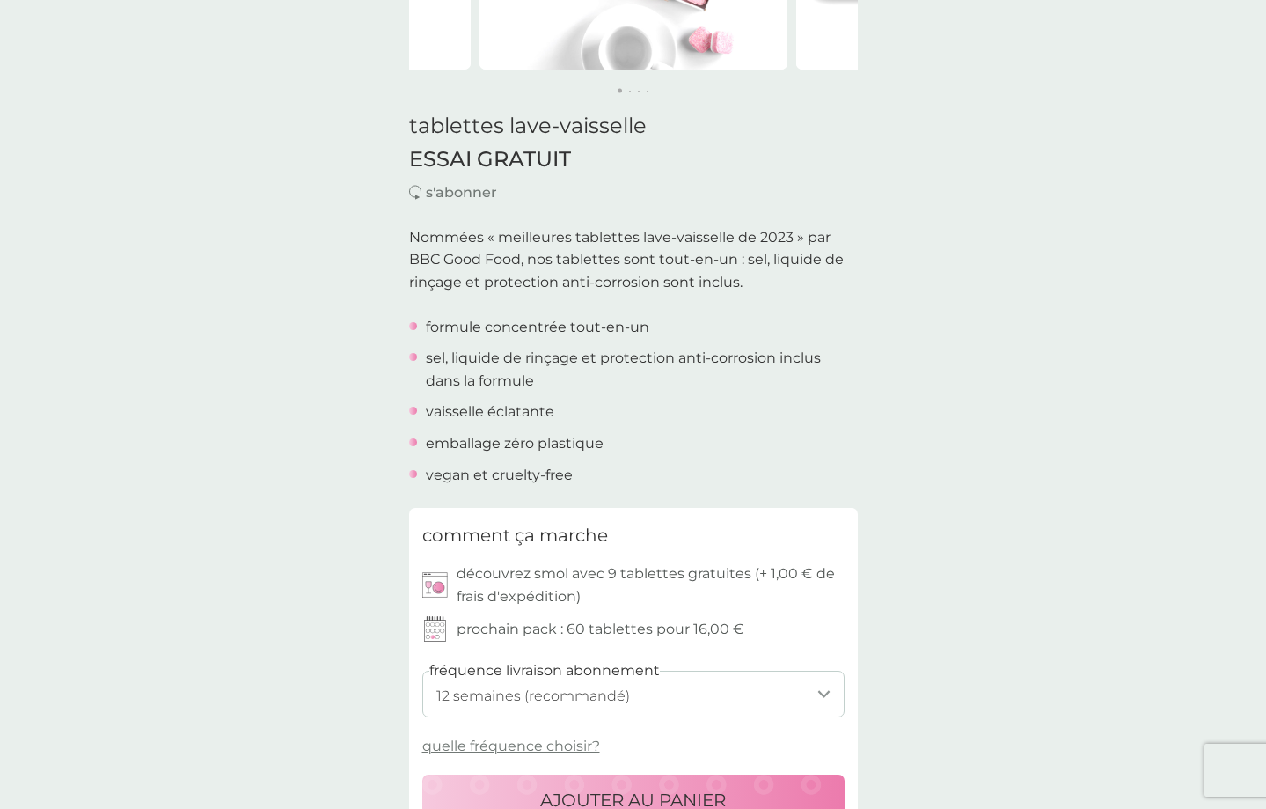
scroll to position [808, 0]
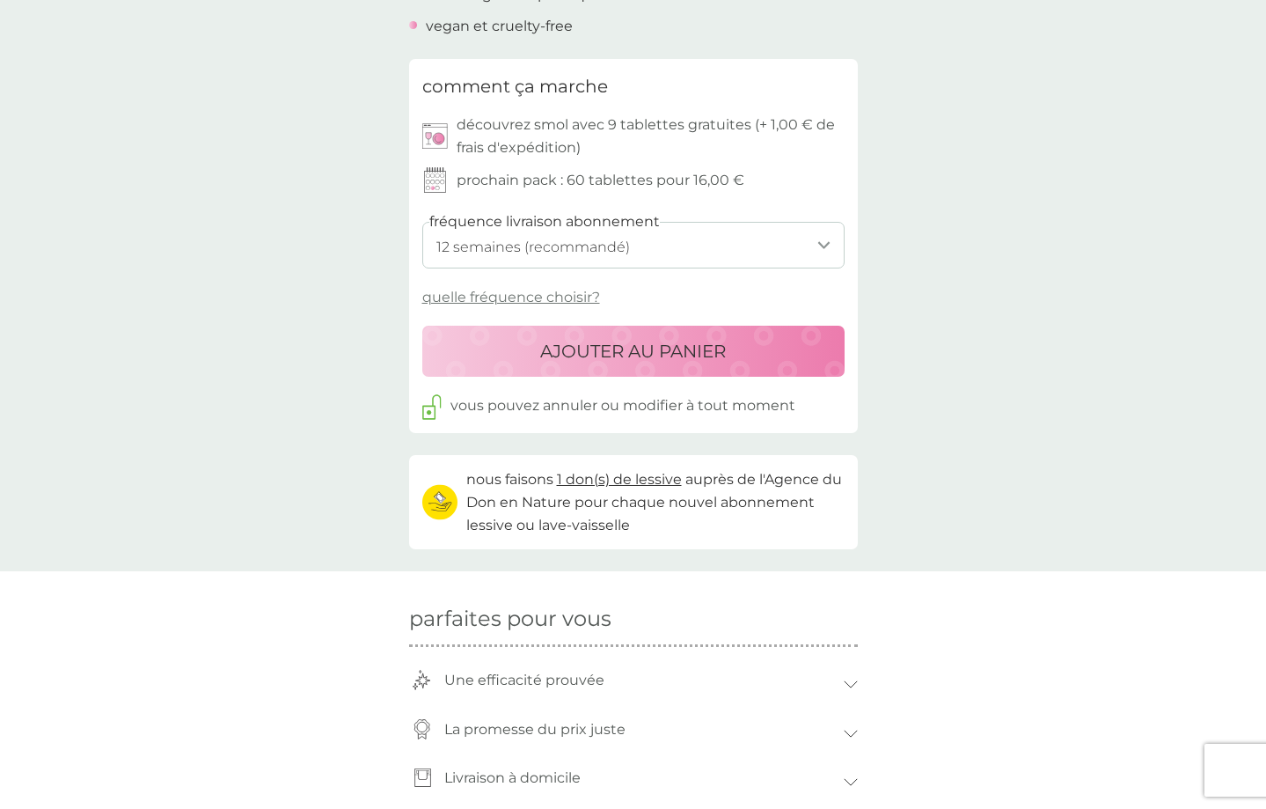
click at [422, 222] on select "1 semaine 2 semaines 3 semaines 4 semaines 5 semaines 6 semaines 7 semaines 8 s…" at bounding box center [633, 245] width 422 height 47
click option "14 semaines" at bounding box center [0, 0] width 0 height 0
click at [422, 222] on select "1 semaine 2 semaines 3 semaines 4 semaines 5 semaines 6 semaines 7 semaines 8 s…" at bounding box center [633, 245] width 422 height 47
select select "105"
click option "15 semaines" at bounding box center [0, 0] width 0 height 0
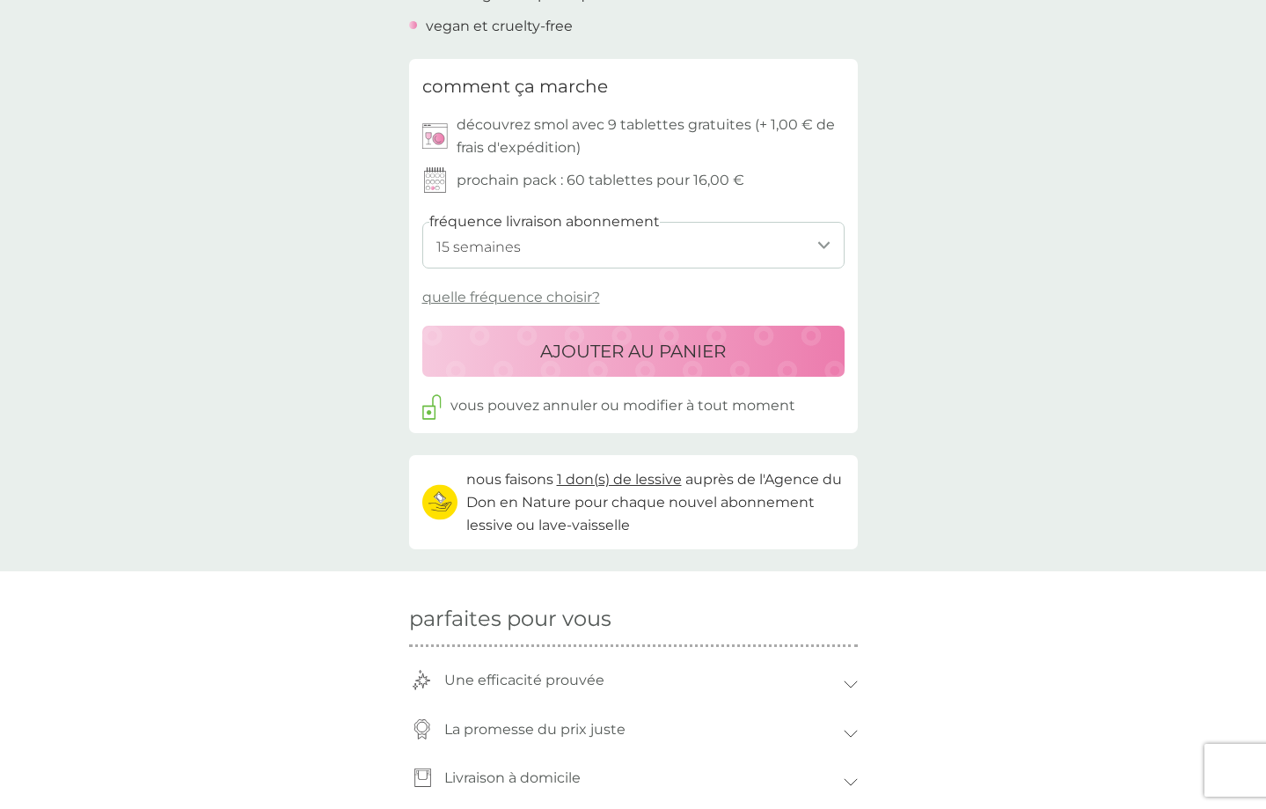
click at [683, 349] on p "AJOUTER AU PANIER" at bounding box center [633, 351] width 186 height 28
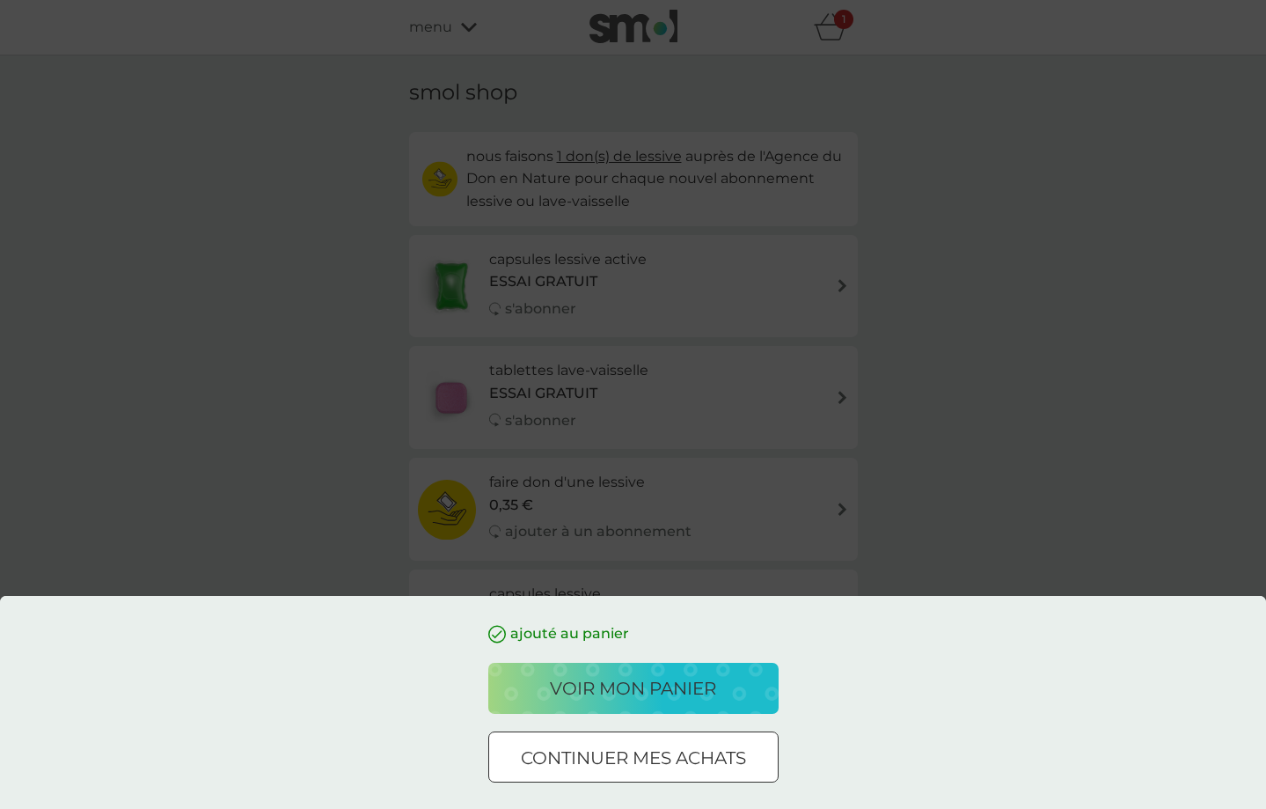
click at [677, 764] on p "continuer mes achats" at bounding box center [633, 757] width 225 height 28
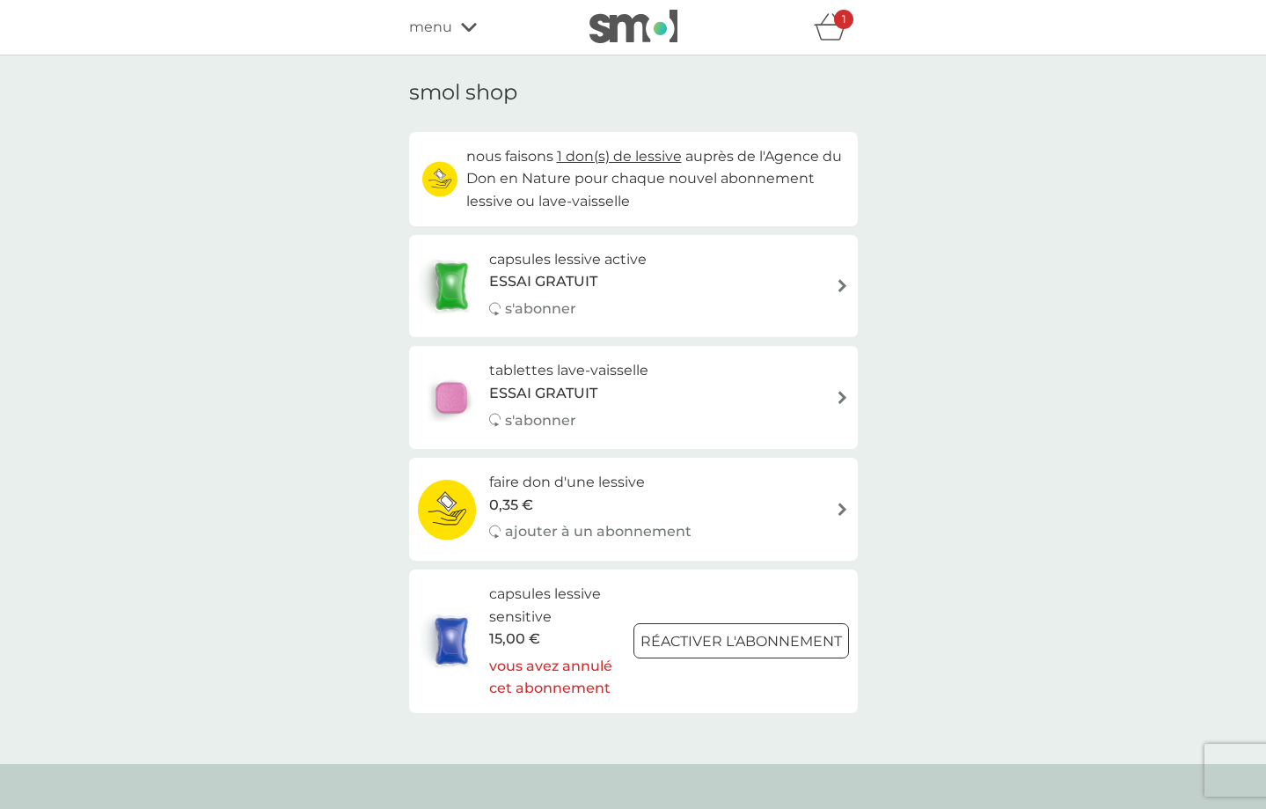
click at [589, 315] on div "s'abonner" at bounding box center [567, 308] width 157 height 23
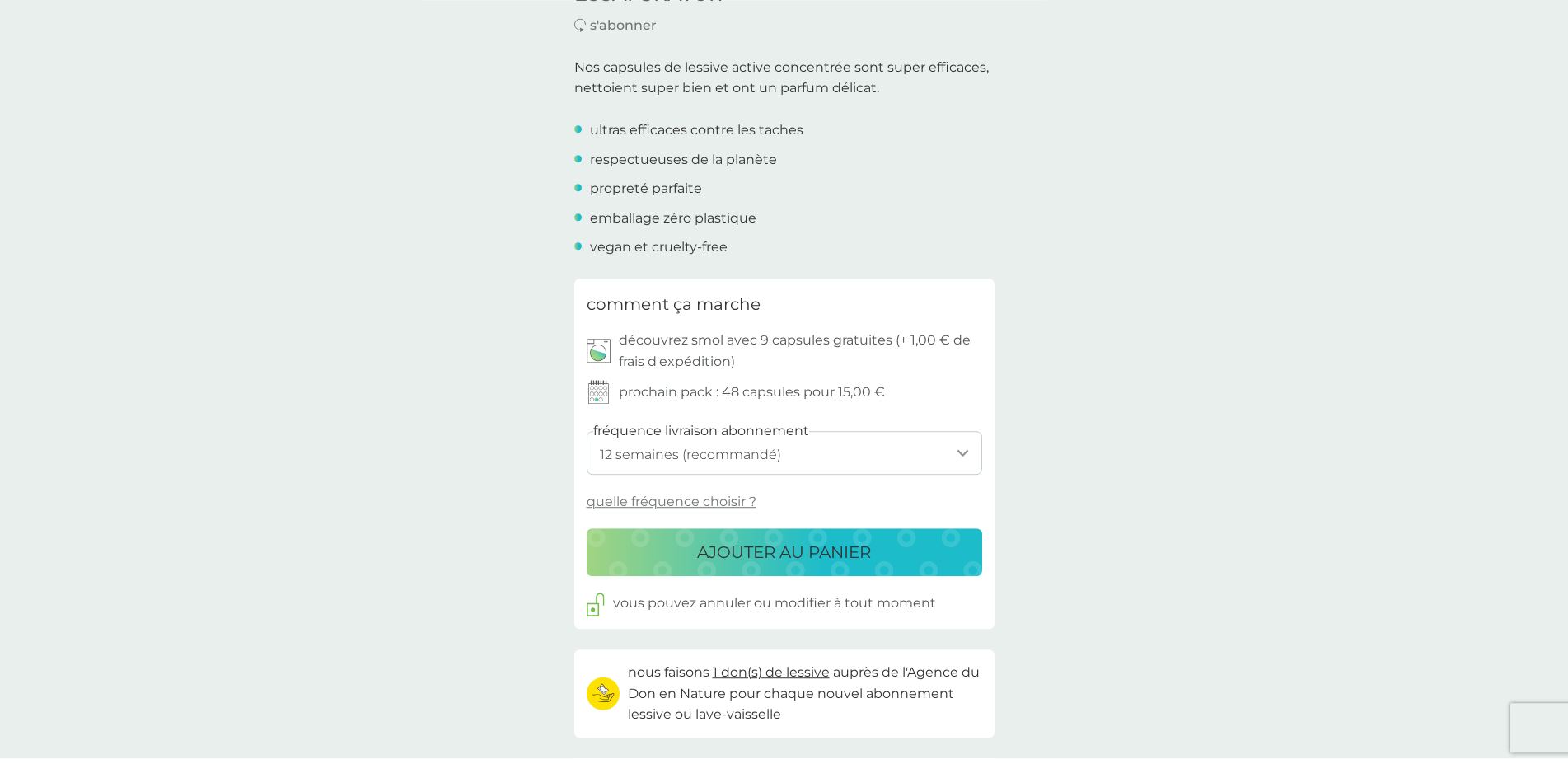
scroll to position [504, 0]
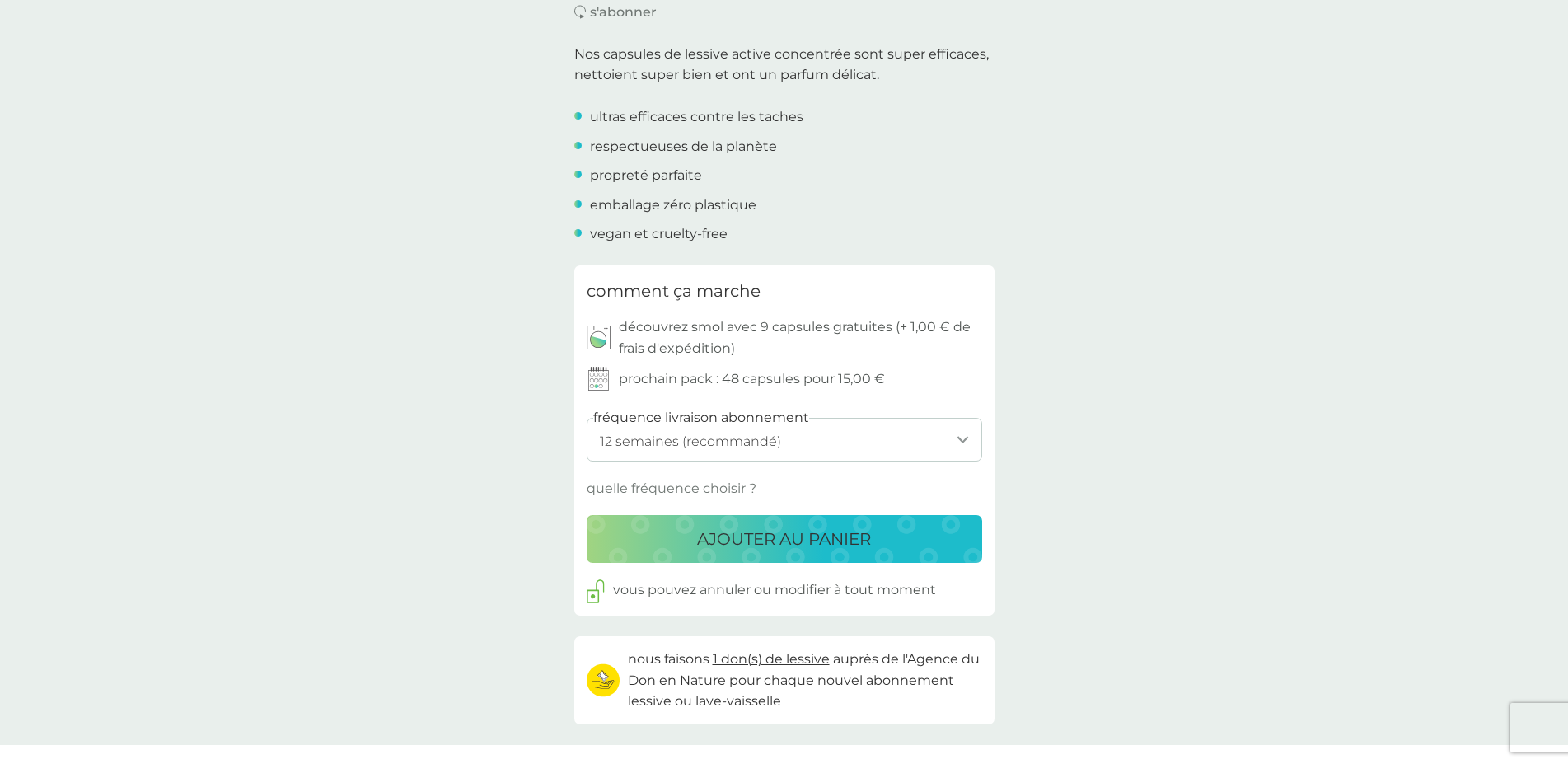
click at [586, 418] on select "1 semaine 2 semaines 3 semaines 4 semaines 5 semaines 6 semaines 7 semaines 8 s…" at bounding box center [784, 439] width 395 height 44
select select "105"
click option "15 semaines" at bounding box center [0, 0] width 0 height 0
click at [752, 551] on p "AJOUTER AU PANIER" at bounding box center [784, 538] width 174 height 26
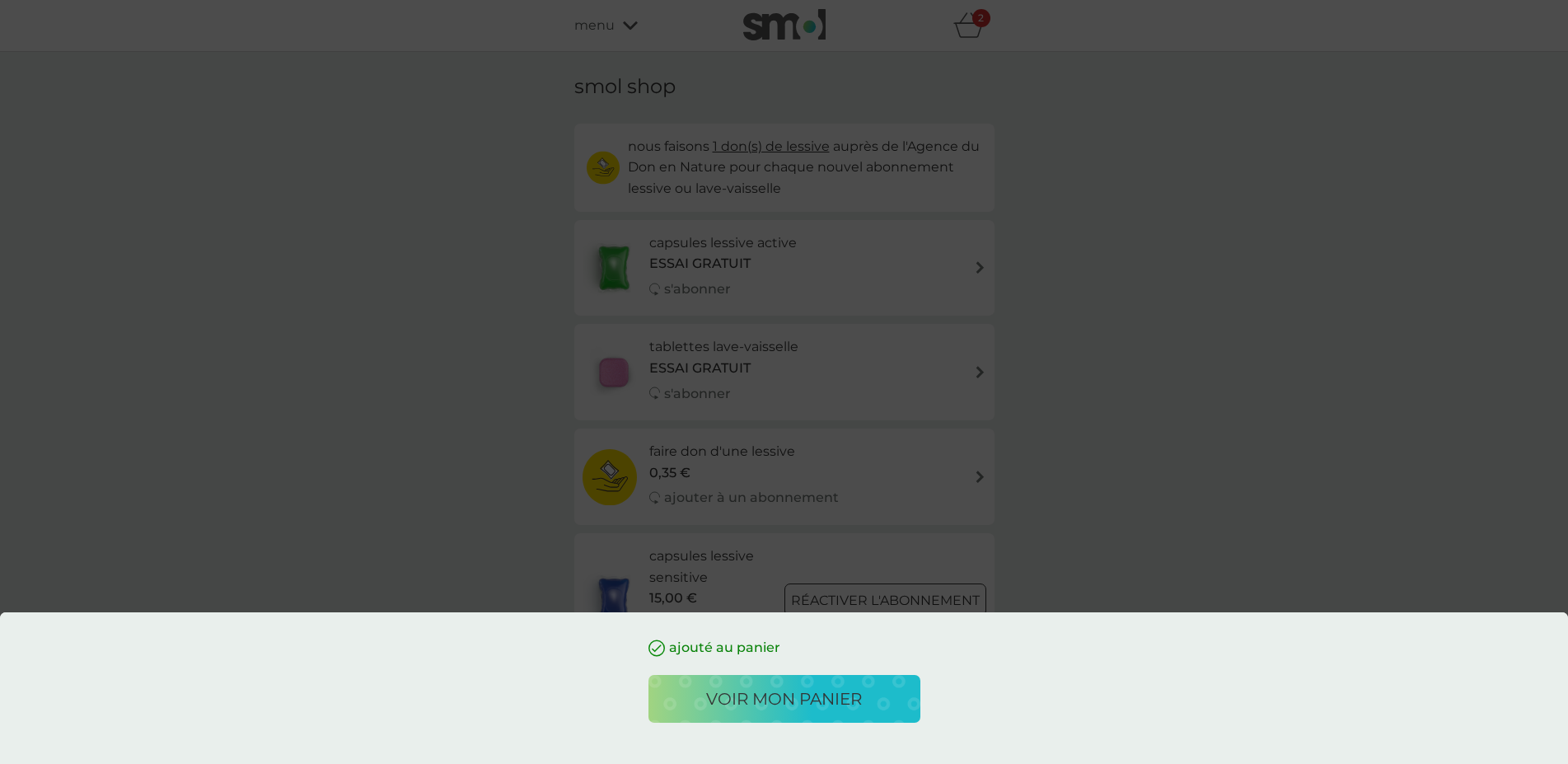
click at [756, 713] on button "voir mon panier" at bounding box center [784, 698] width 272 height 48
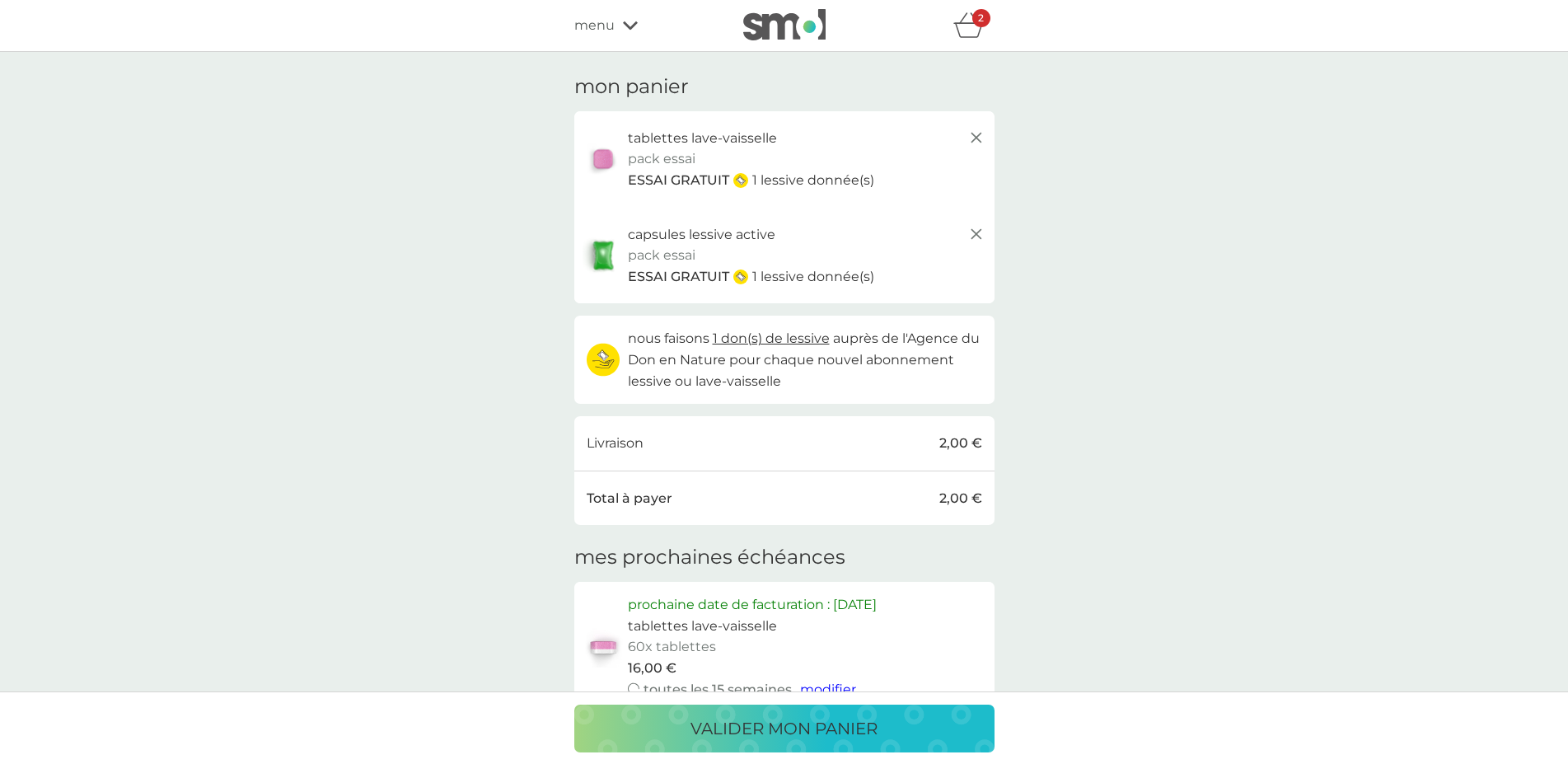
drag, startPoint x: 717, startPoint y: 729, endPoint x: 710, endPoint y: 719, distance: 12.2
click at [718, 729] on p "valider mon panier" at bounding box center [784, 728] width 187 height 26
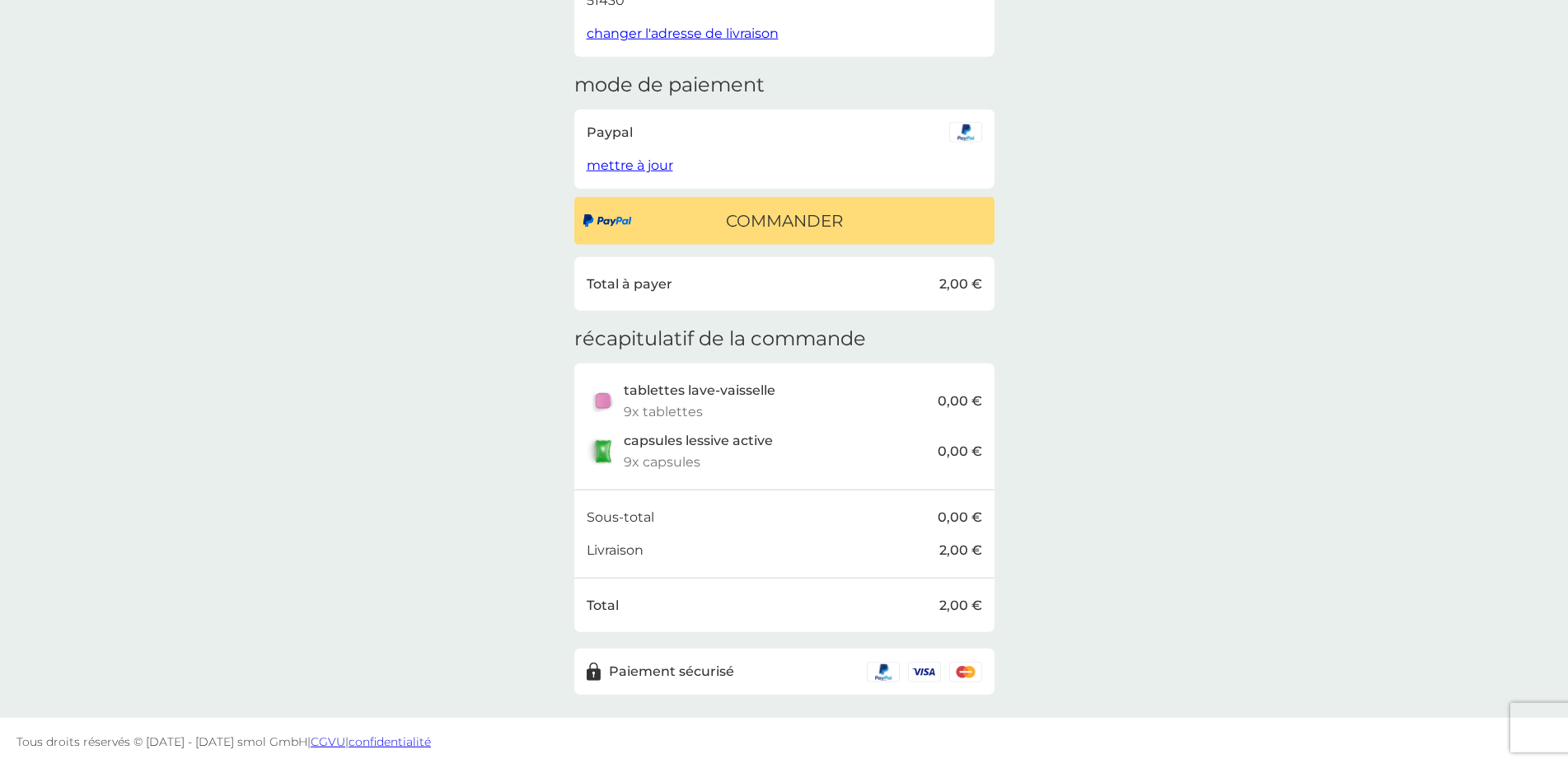
scroll to position [198, 0]
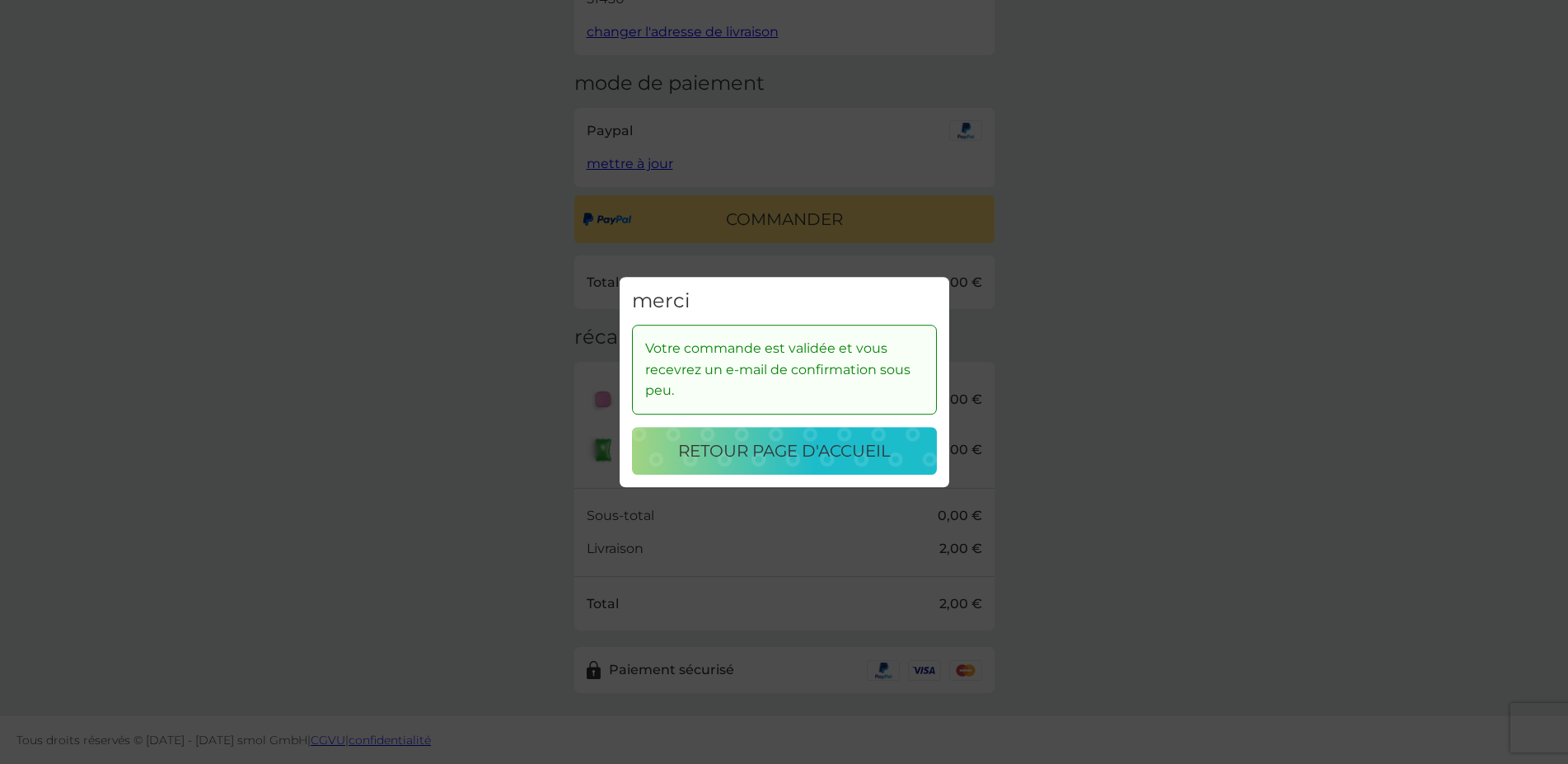
drag, startPoint x: 758, startPoint y: 452, endPoint x: 710, endPoint y: 419, distance: 58.2
click at [755, 453] on p "retour page d'accueil" at bounding box center [784, 450] width 213 height 26
